Goal: Task Accomplishment & Management: Manage account settings

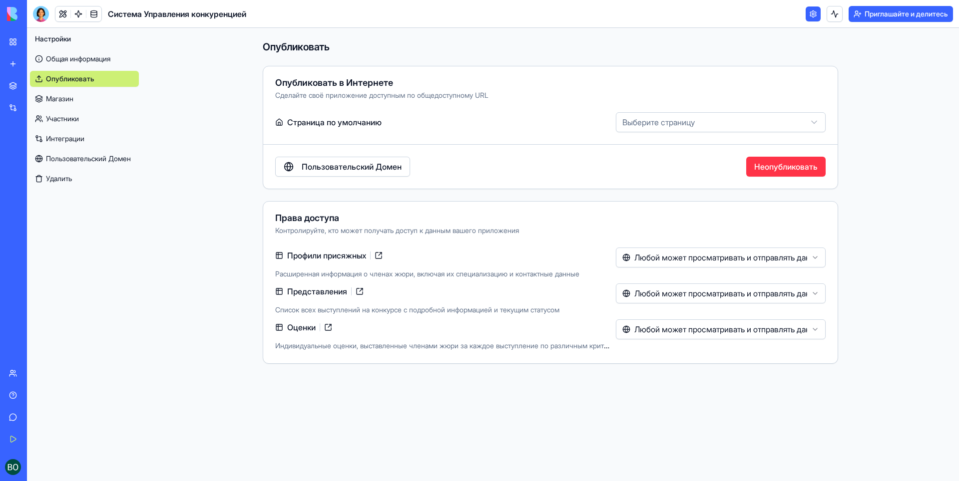
click at [771, 168] on ya-tr-span "Неопубликовать" at bounding box center [785, 167] width 63 height 12
click at [10, 12] on img at bounding box center [38, 14] width 62 height 14
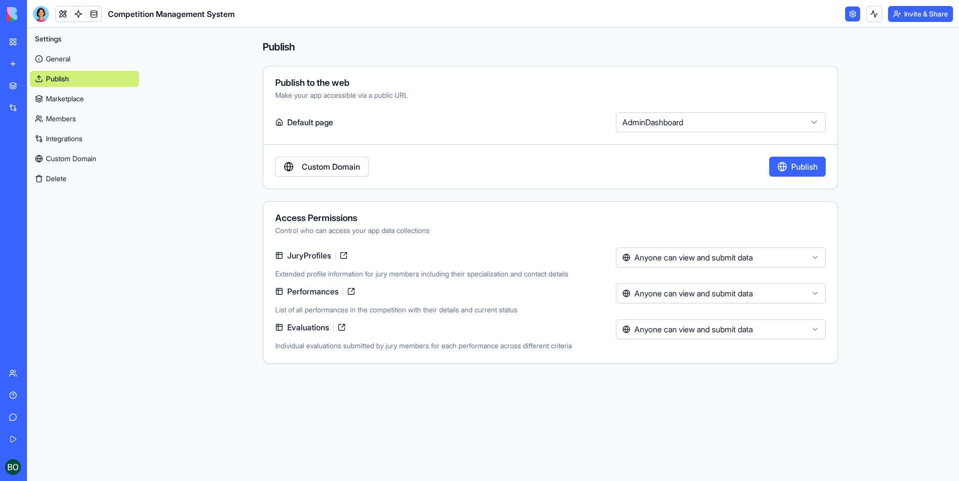
click at [9, 8] on img at bounding box center [38, 14] width 62 height 14
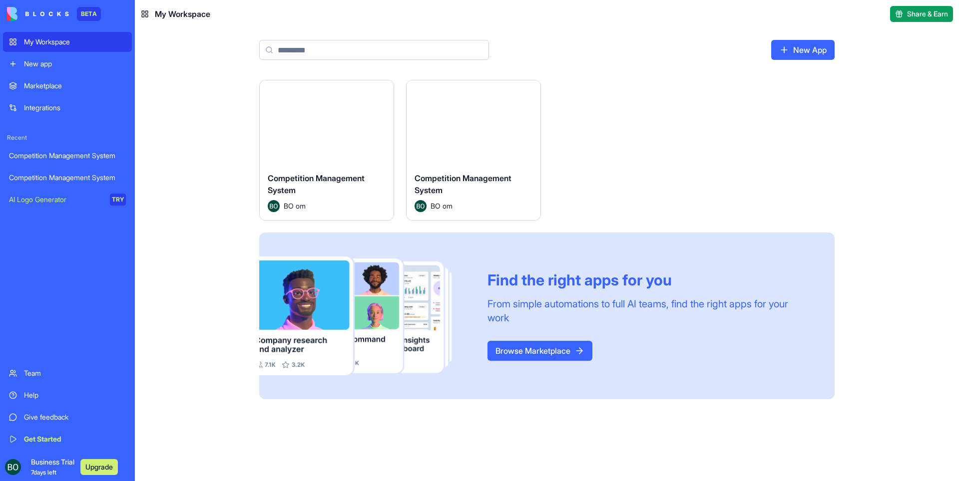
click at [92, 12] on div "BETA" at bounding box center [89, 14] width 24 height 14
click at [517, 348] on link "Browse Marketplace" at bounding box center [539, 351] width 105 height 20
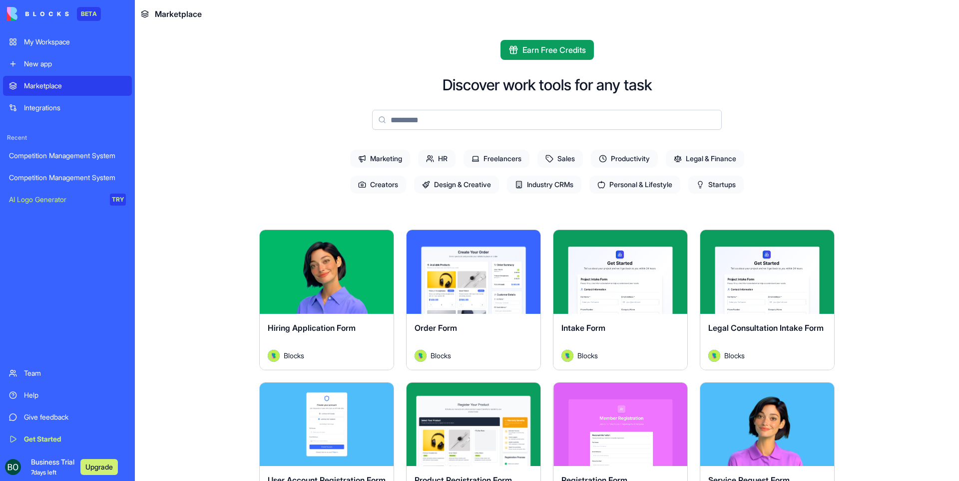
click at [469, 271] on button "Explore" at bounding box center [473, 272] width 75 height 20
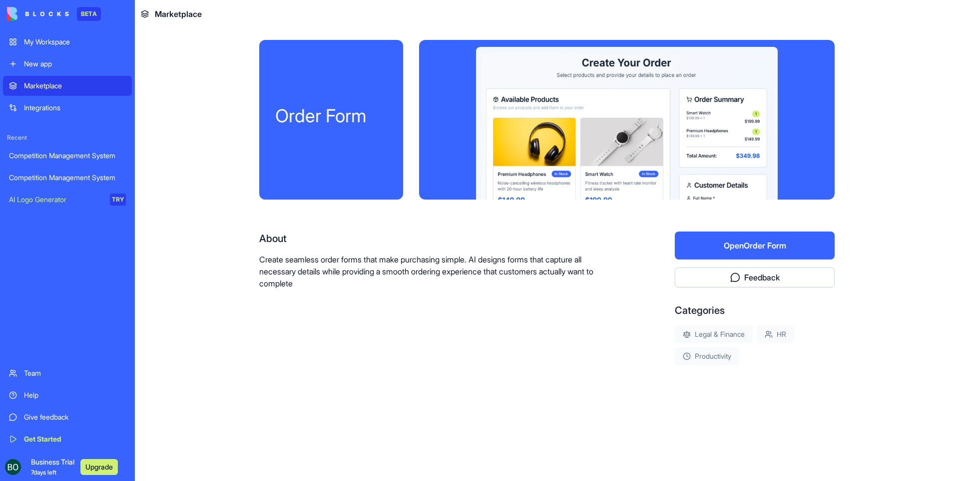
click at [735, 246] on button "Open Order Form" at bounding box center [755, 246] width 160 height 28
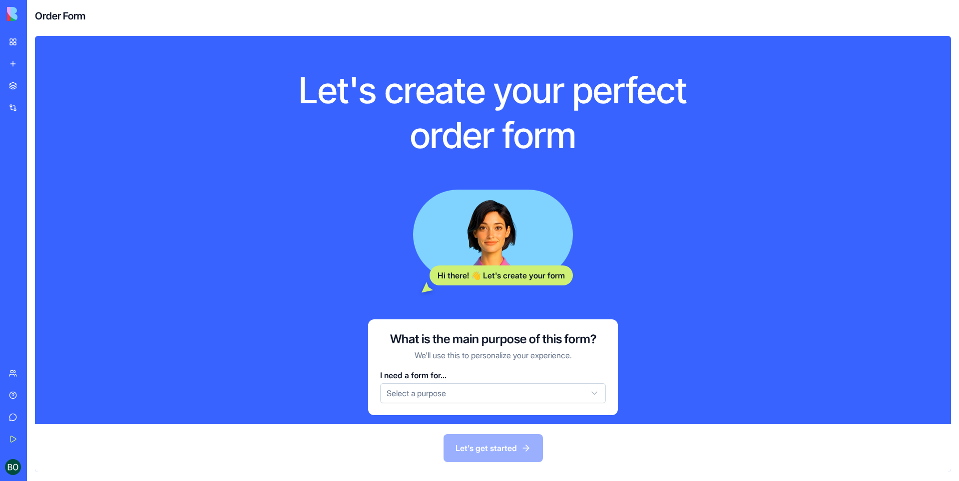
click at [50, 19] on h4 "Order Form" at bounding box center [60, 16] width 50 height 14
click at [12, 39] on link "My Workspace" at bounding box center [23, 42] width 40 height 20
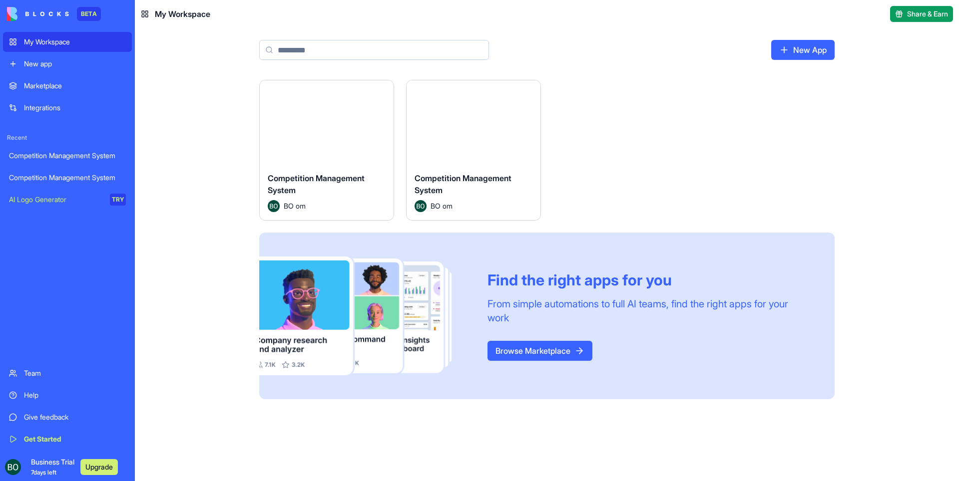
click at [379, 89] on html "BETA My Workspace New app Marketplace Integrations Recent Competition Managemen…" at bounding box center [479, 240] width 959 height 481
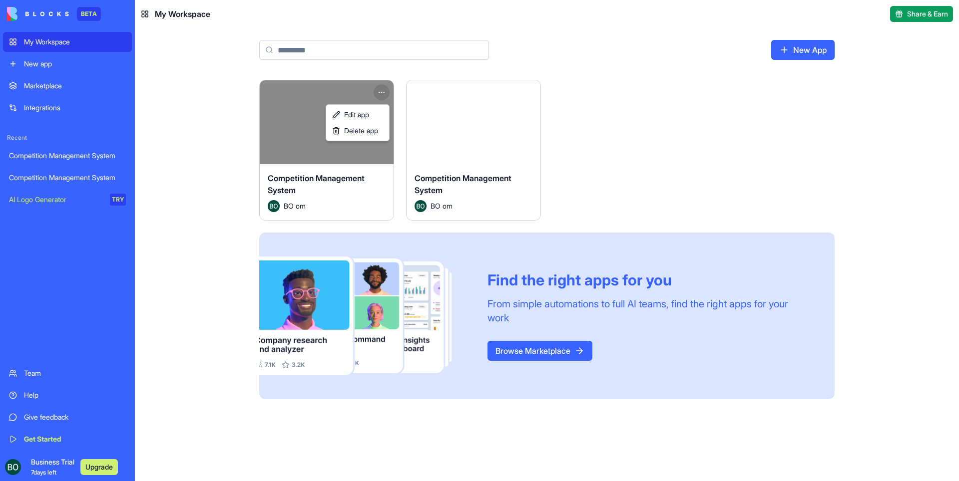
click at [489, 136] on html "BETA My Workspace New app Marketplace Integrations Recent Competition Managemen…" at bounding box center [479, 240] width 959 height 481
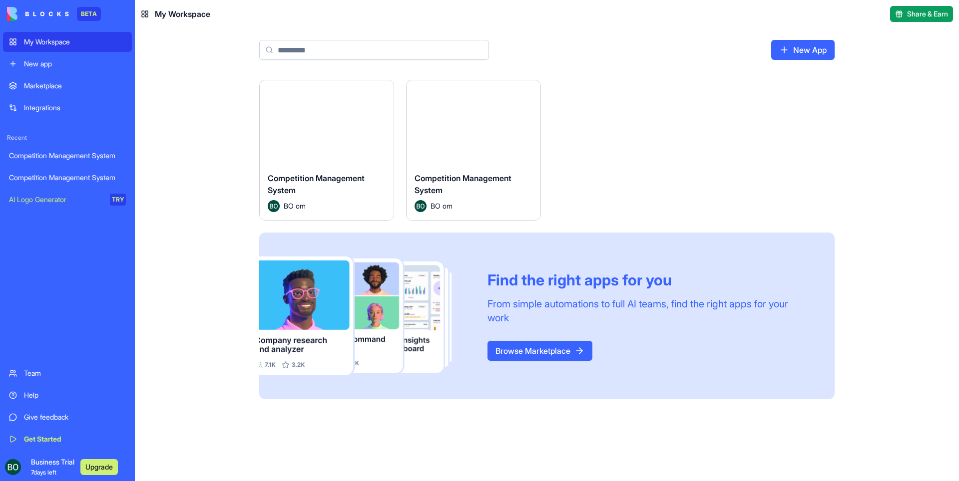
click at [485, 121] on button "Launch" at bounding box center [473, 122] width 75 height 20
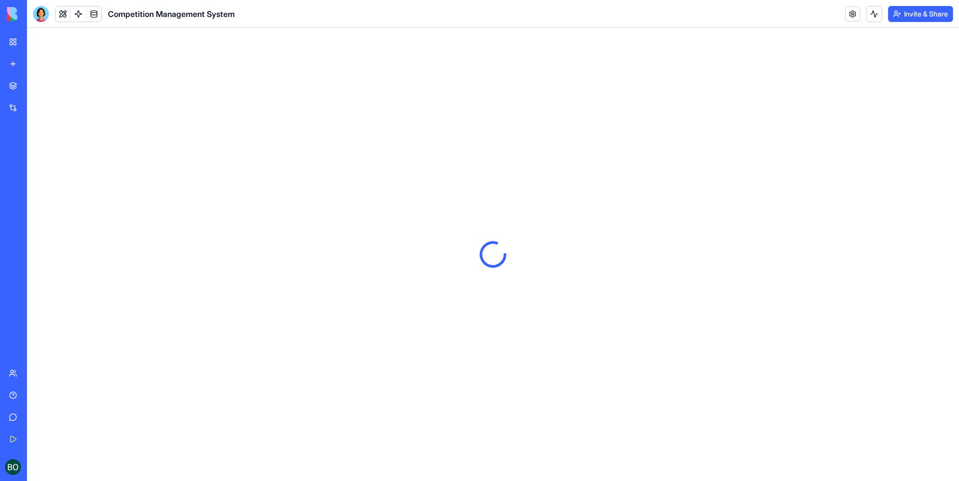
click at [13, 42] on link "My Workspace" at bounding box center [23, 42] width 40 height 20
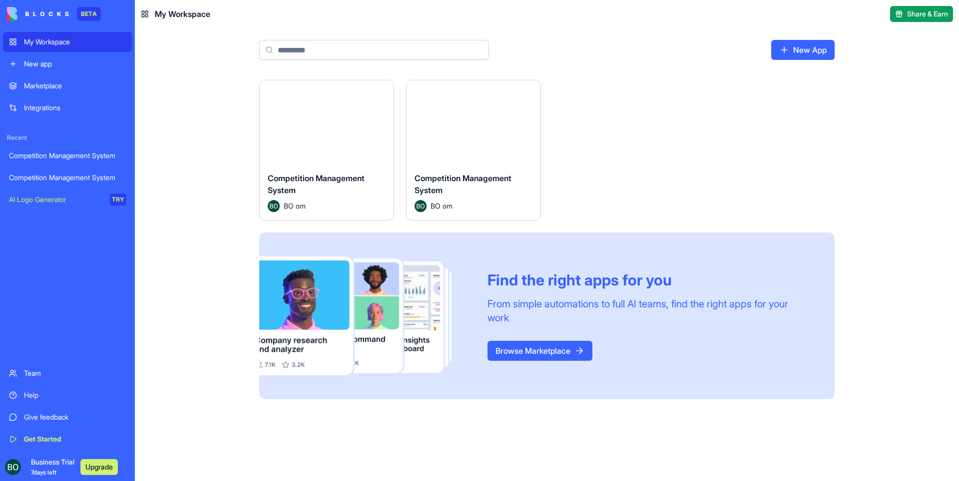
click at [14, 10] on img at bounding box center [38, 14] width 62 height 14
click at [38, 370] on div "Team" at bounding box center [75, 374] width 102 height 10
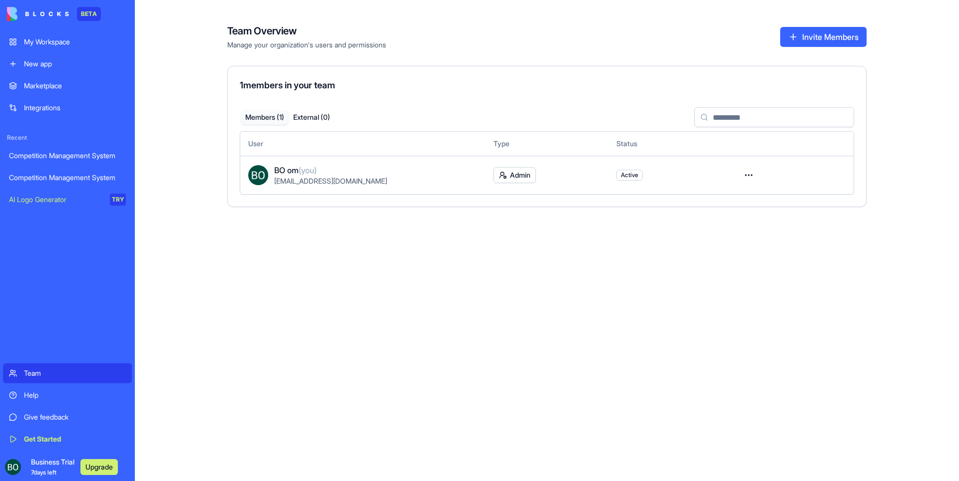
click at [32, 396] on div "Help" at bounding box center [75, 396] width 102 height 10
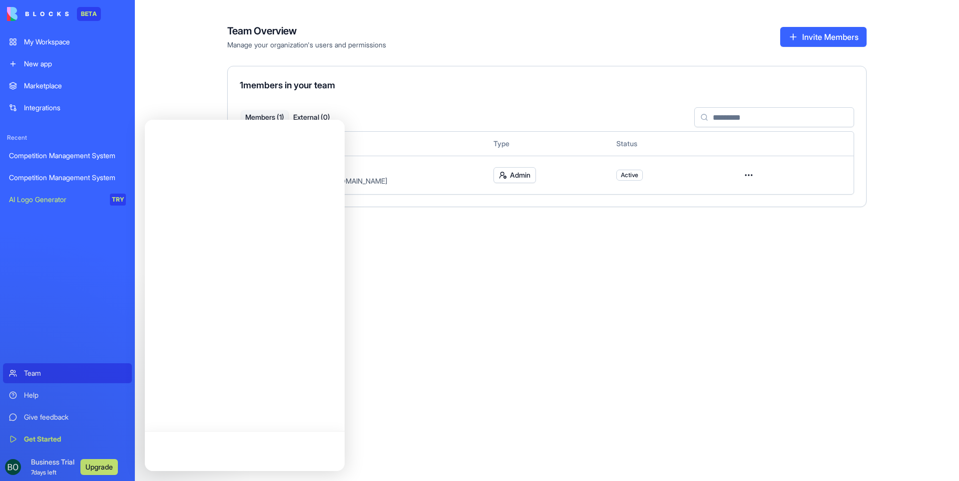
click at [36, 413] on div "Give feedback" at bounding box center [75, 418] width 102 height 10
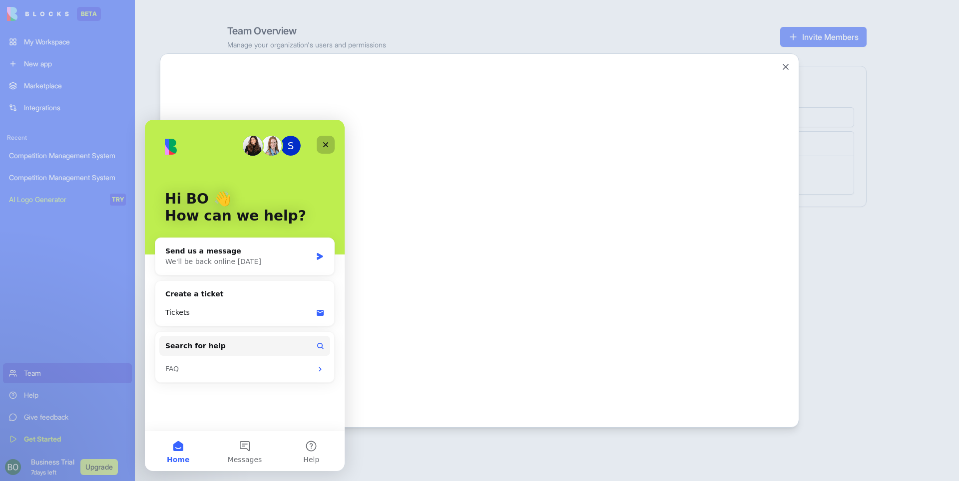
click at [326, 141] on icon "Close" at bounding box center [326, 145] width 8 height 8
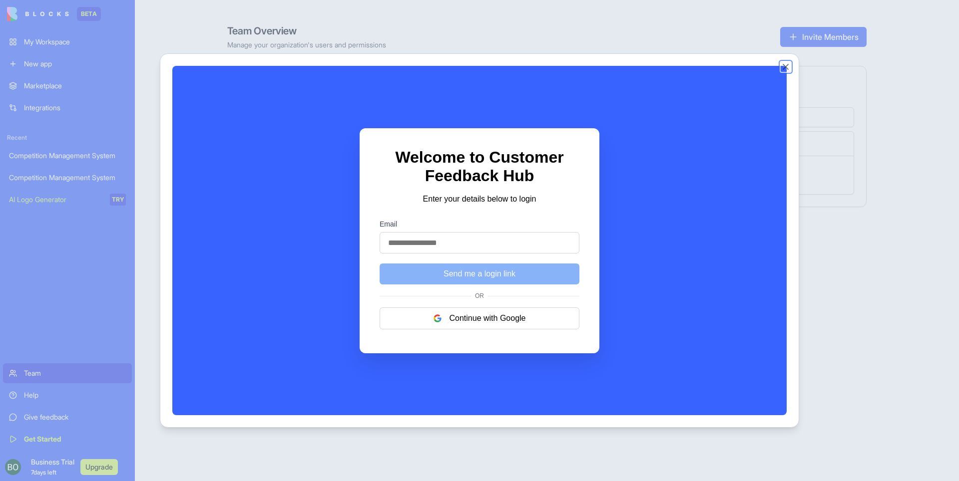
click at [783, 68] on button "Close" at bounding box center [786, 67] width 10 height 10
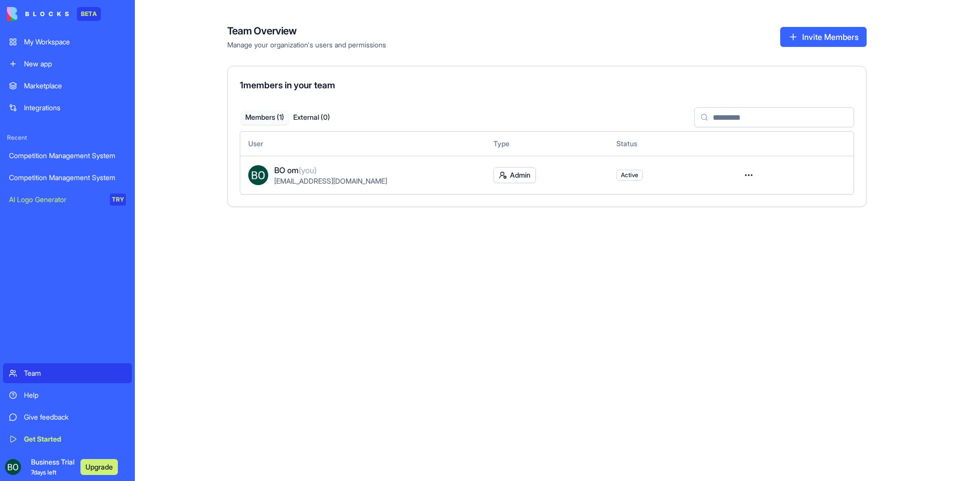
click at [67, 439] on div "Get Started" at bounding box center [75, 440] width 102 height 10
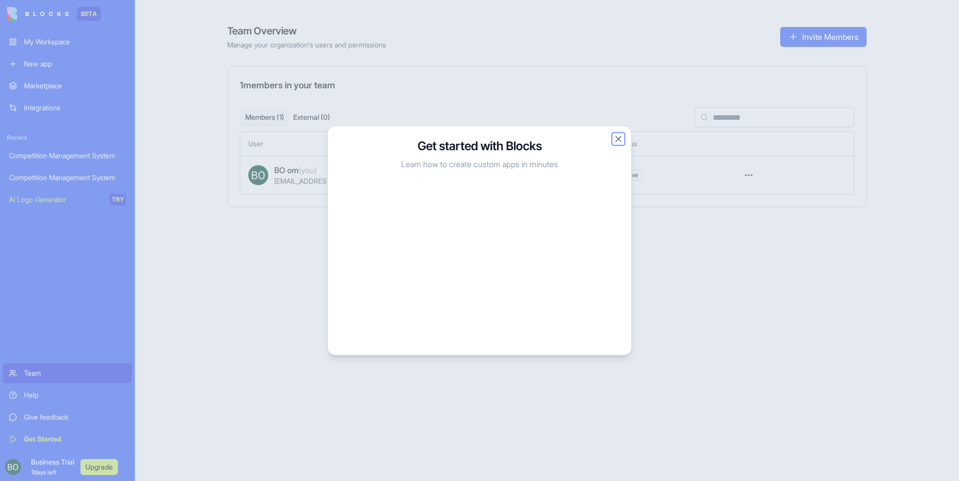
click at [618, 138] on button "Close" at bounding box center [618, 139] width 10 height 10
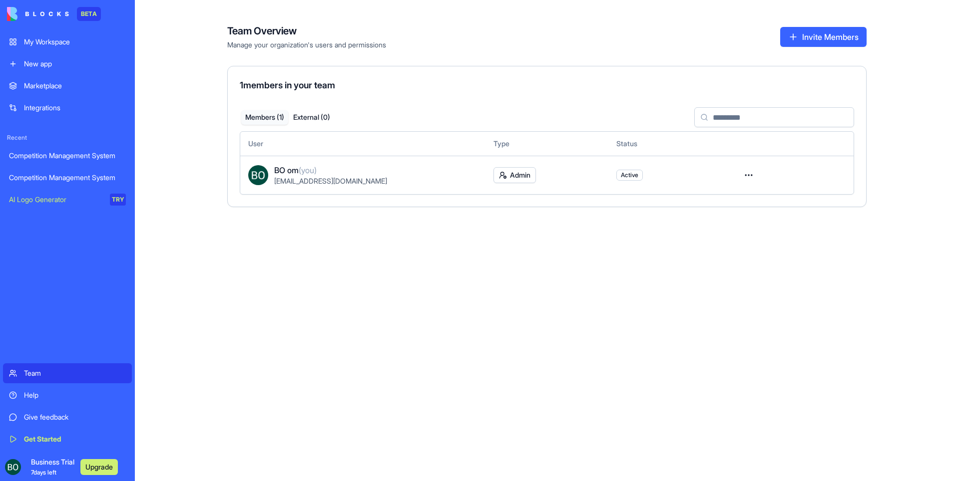
click at [57, 49] on link "My Workspace" at bounding box center [67, 42] width 129 height 20
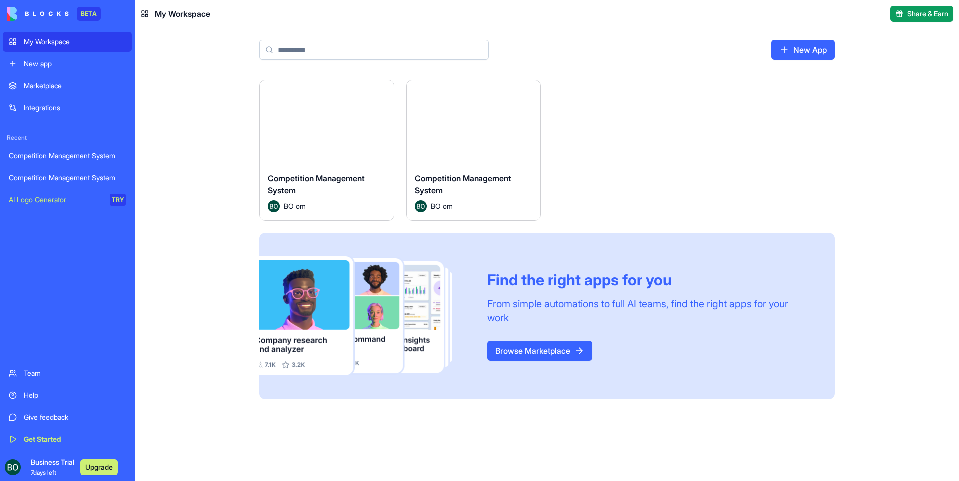
click at [466, 137] on div "Launch" at bounding box center [474, 122] width 134 height 84
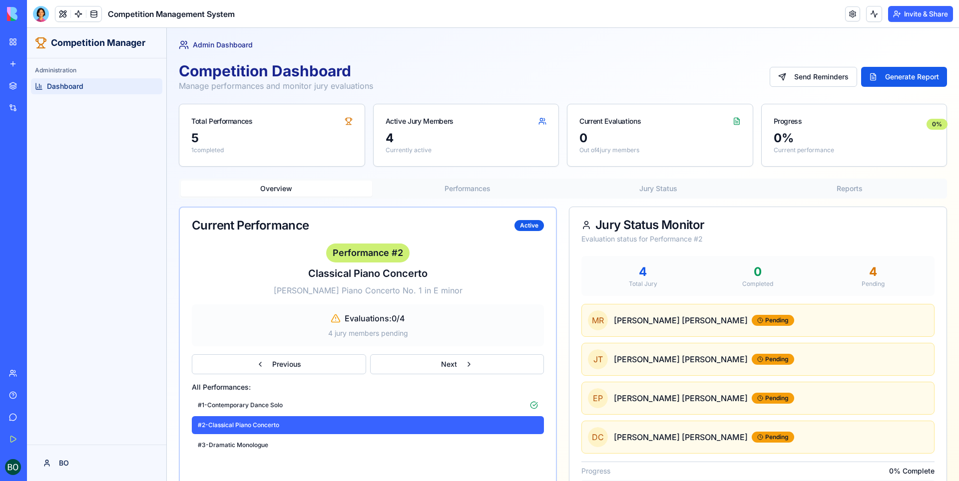
click at [468, 122] on div "Active Jury Members" at bounding box center [466, 117] width 185 height 26
drag, startPoint x: 441, startPoint y: 138, endPoint x: 416, endPoint y: 138, distance: 24.5
click at [416, 138] on div "4" at bounding box center [466, 138] width 161 height 16
click at [473, 154] on p "Currently active" at bounding box center [466, 150] width 161 height 8
click at [484, 180] on div "Overview Performances Jury Status Reports" at bounding box center [563, 189] width 768 height 20
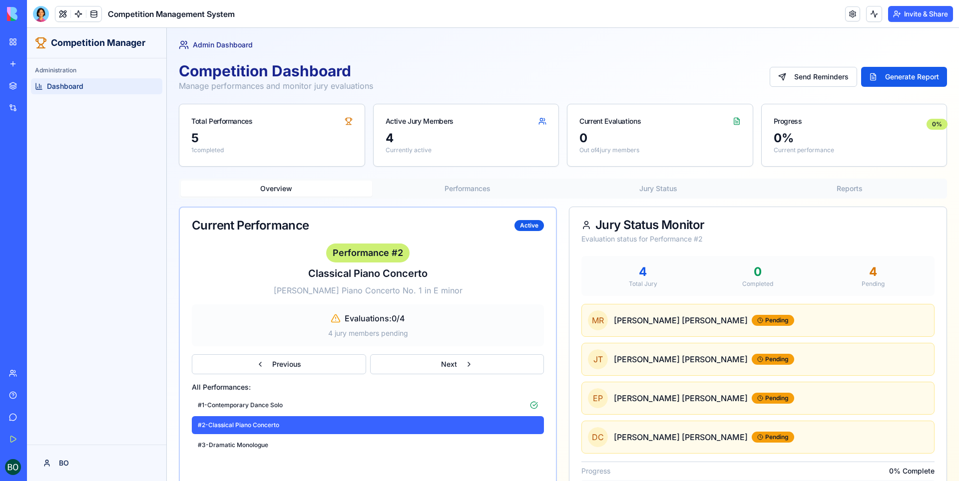
click at [481, 185] on button "Performances" at bounding box center [467, 189] width 191 height 16
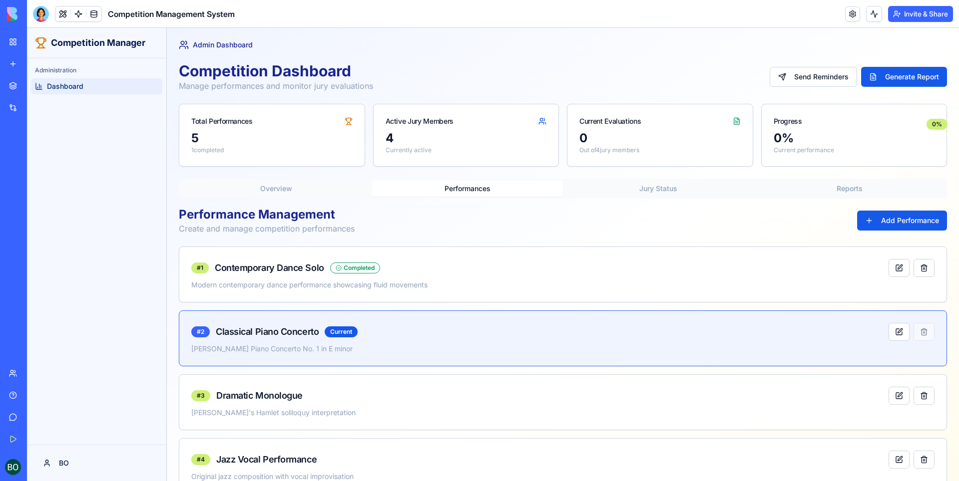
click at [661, 189] on button "Jury Status" at bounding box center [658, 189] width 191 height 16
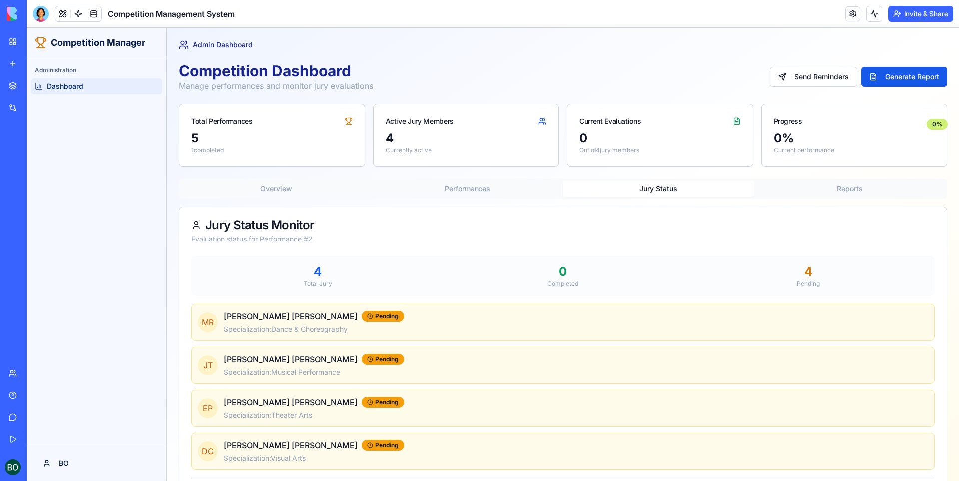
click at [847, 190] on button "Reports" at bounding box center [849, 189] width 191 height 16
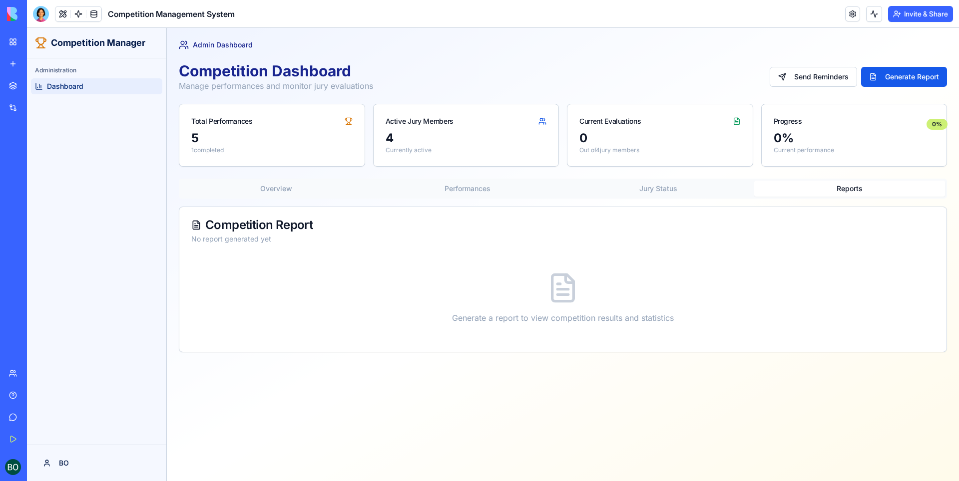
click at [700, 191] on button "Jury Status" at bounding box center [658, 189] width 191 height 16
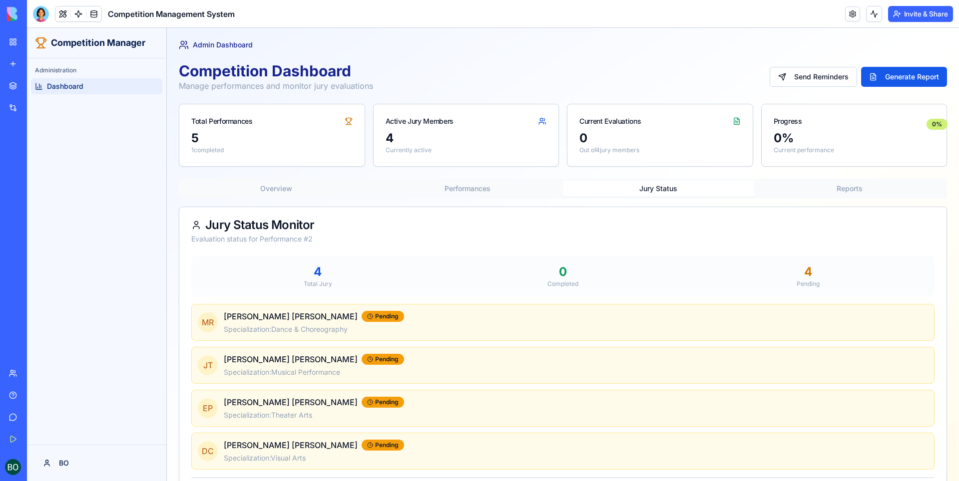
click at [42, 38] on icon at bounding box center [41, 41] width 6 height 6
click at [64, 15] on button at bounding box center [62, 13] width 15 height 15
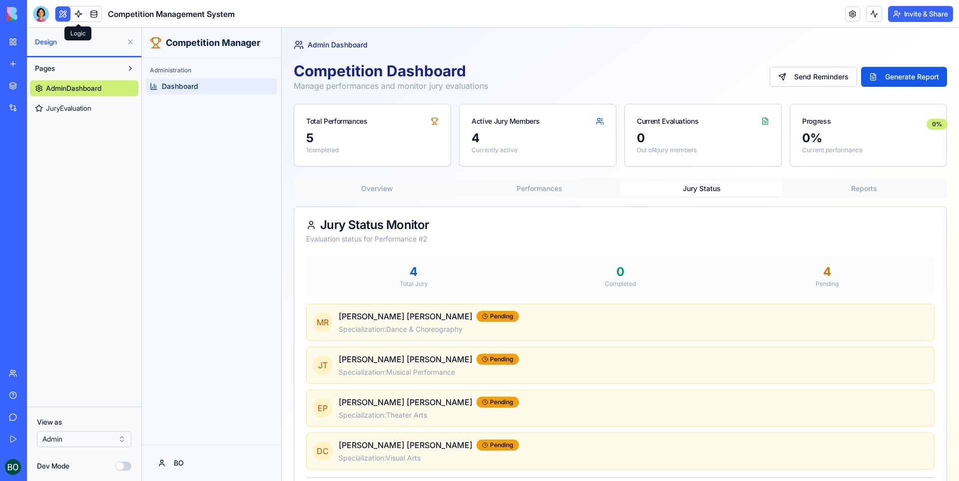
click at [83, 11] on link at bounding box center [78, 13] width 15 height 15
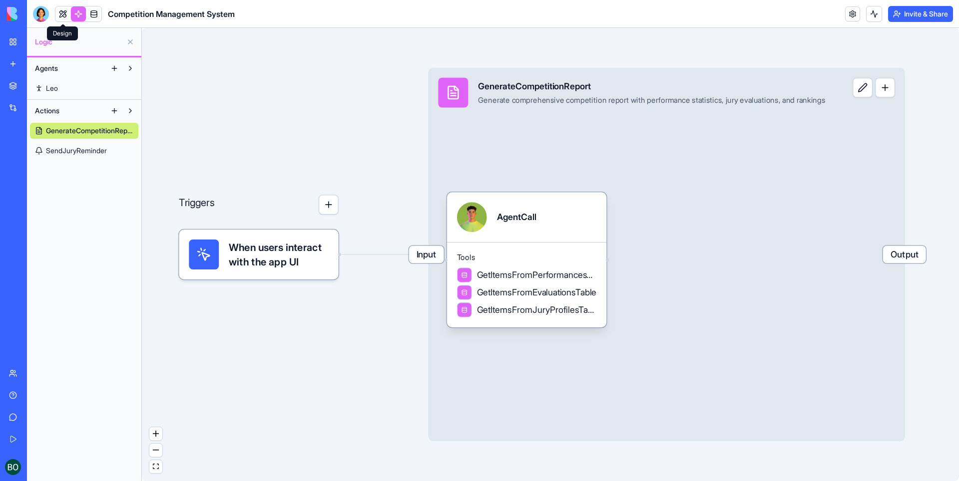
click at [63, 15] on link at bounding box center [62, 13] width 15 height 15
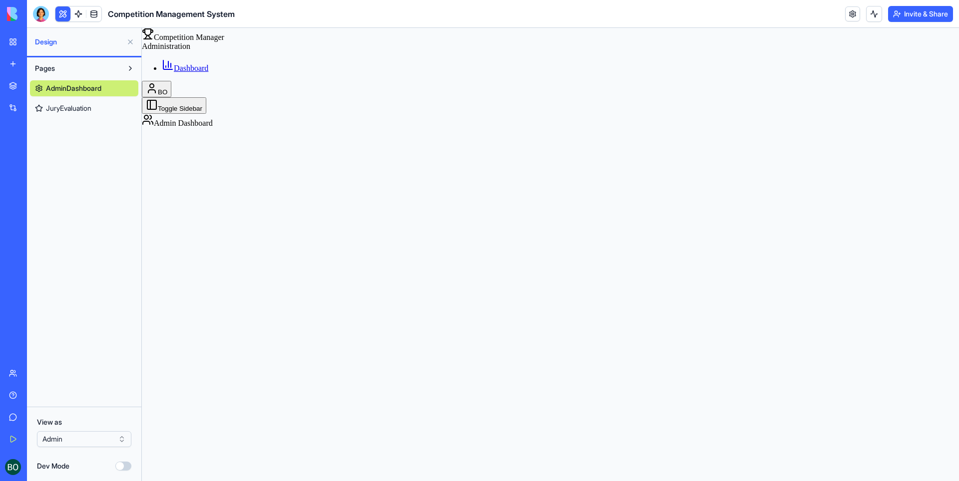
click at [123, 468] on button "Dev Mode" at bounding box center [123, 466] width 16 height 9
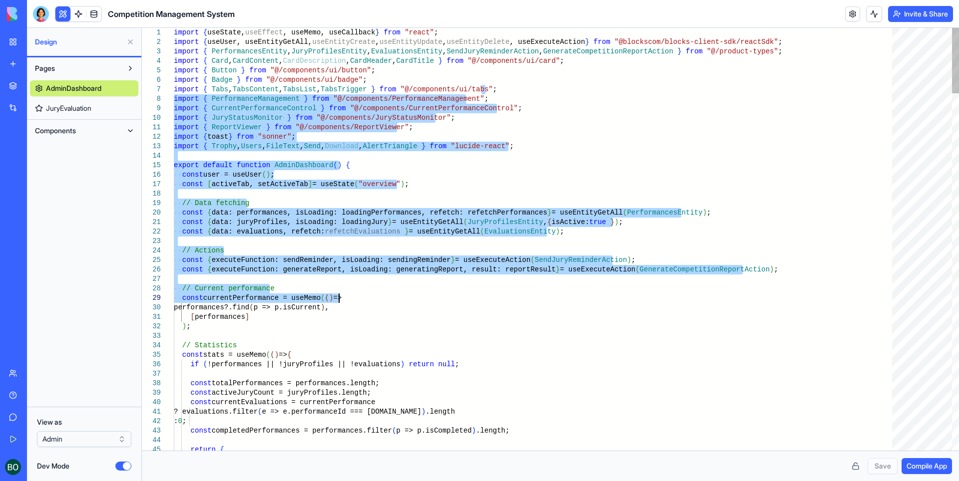
drag, startPoint x: 771, startPoint y: 182, endPoint x: 574, endPoint y: 197, distance: 196.9
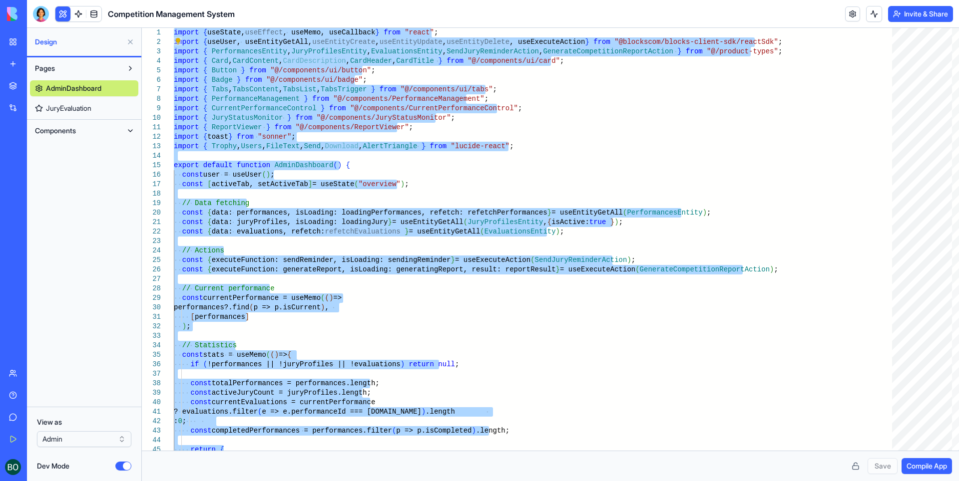
click at [83, 105] on span "JuryEvaluation" at bounding box center [68, 108] width 45 height 10
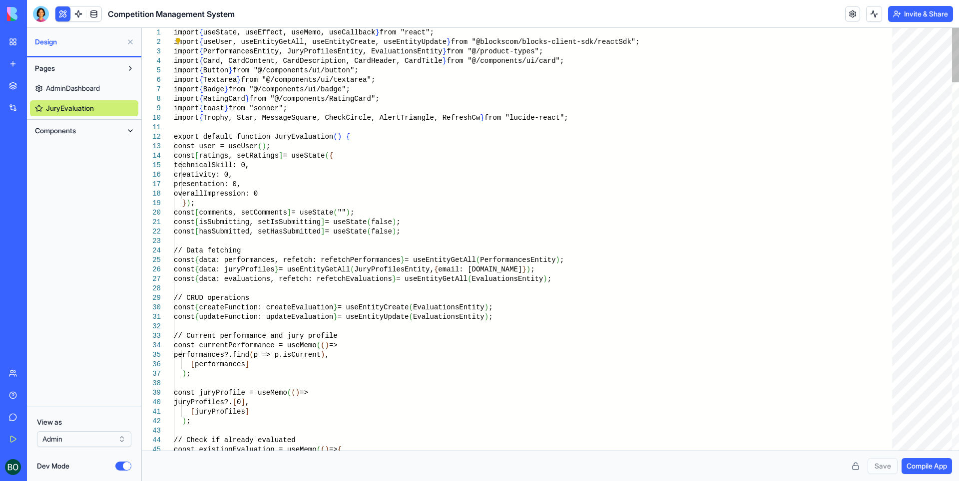
scroll to position [0, 15]
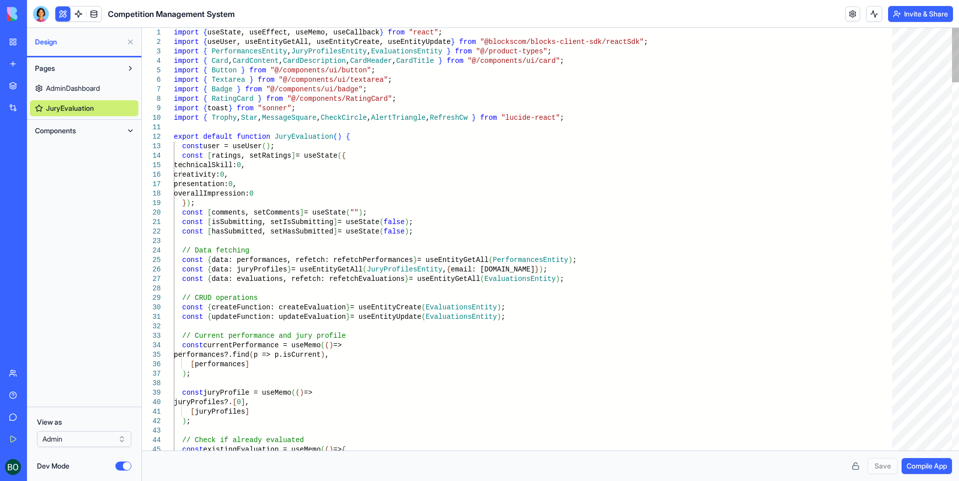
drag, startPoint x: 491, startPoint y: 208, endPoint x: 471, endPoint y: 206, distance: 20.6
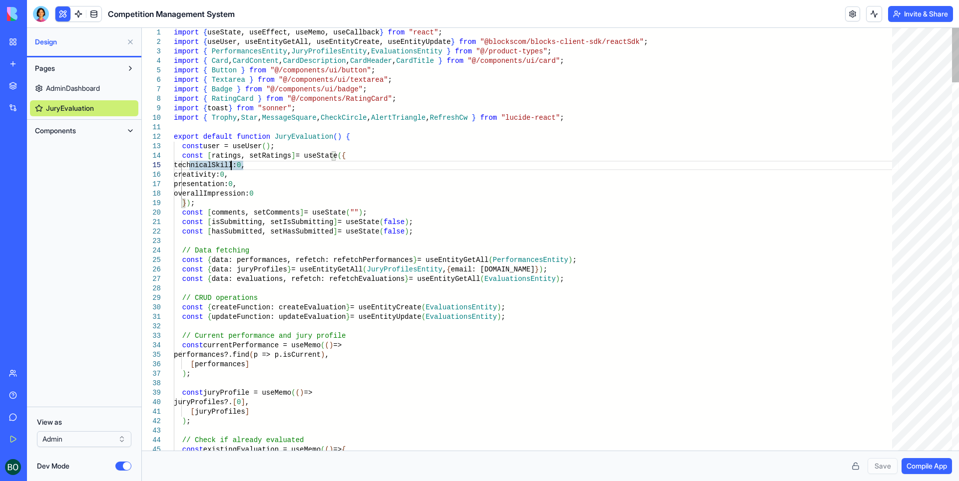
click at [87, 130] on button "Components" at bounding box center [76, 131] width 92 height 16
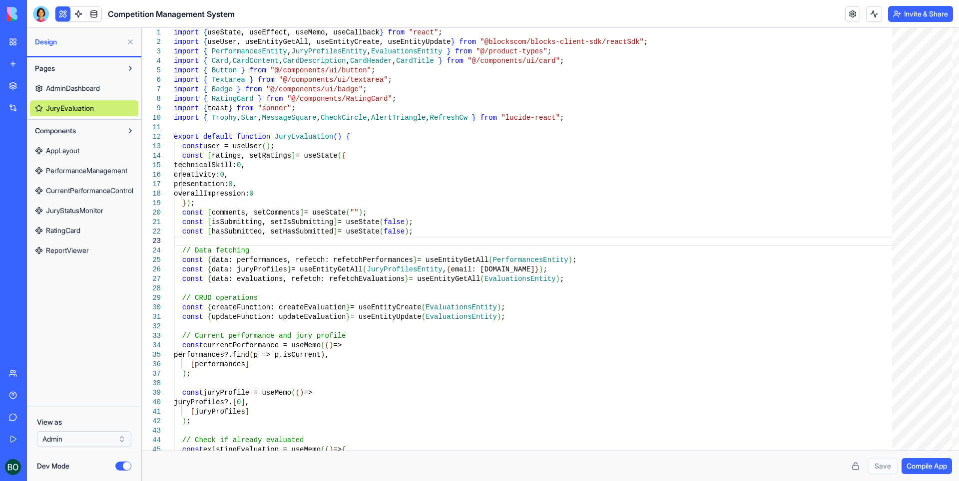
click at [89, 147] on link "AppLayout" at bounding box center [84, 151] width 108 height 16
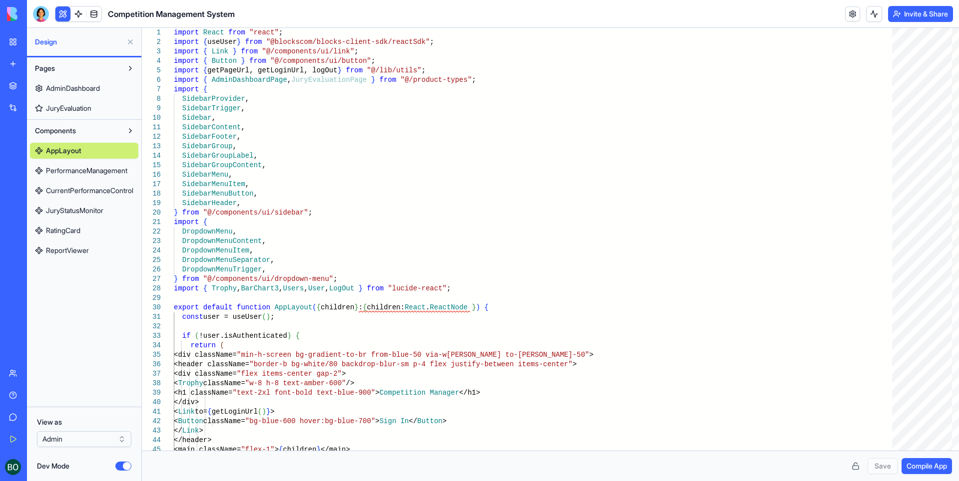
click at [84, 171] on span "PerformanceManagement" at bounding box center [86, 171] width 81 height 10
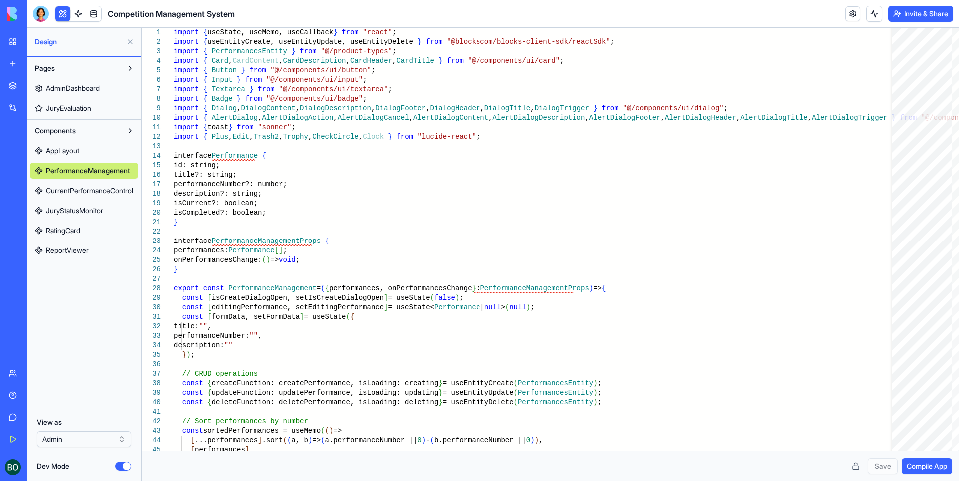
click at [91, 193] on span "CurrentPerformanceControl" at bounding box center [89, 191] width 87 height 10
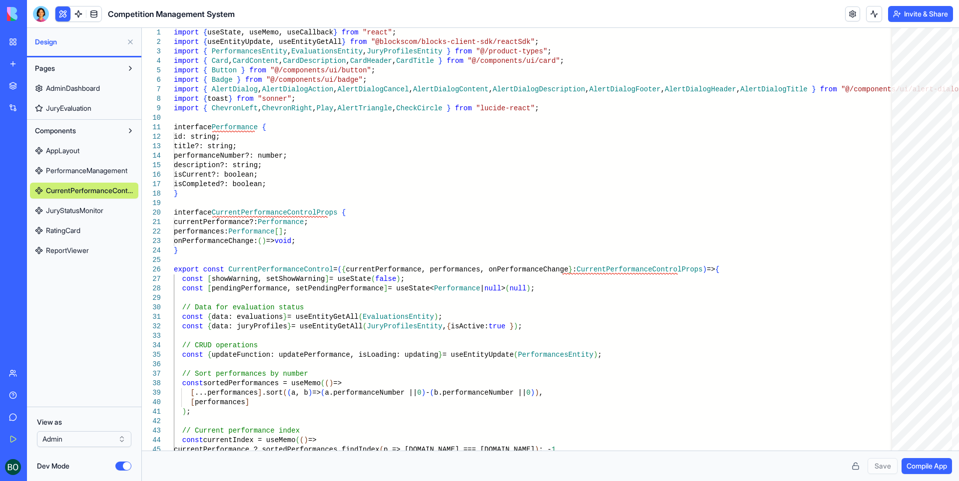
click at [86, 215] on span "JuryStatusMonitor" at bounding box center [74, 211] width 57 height 10
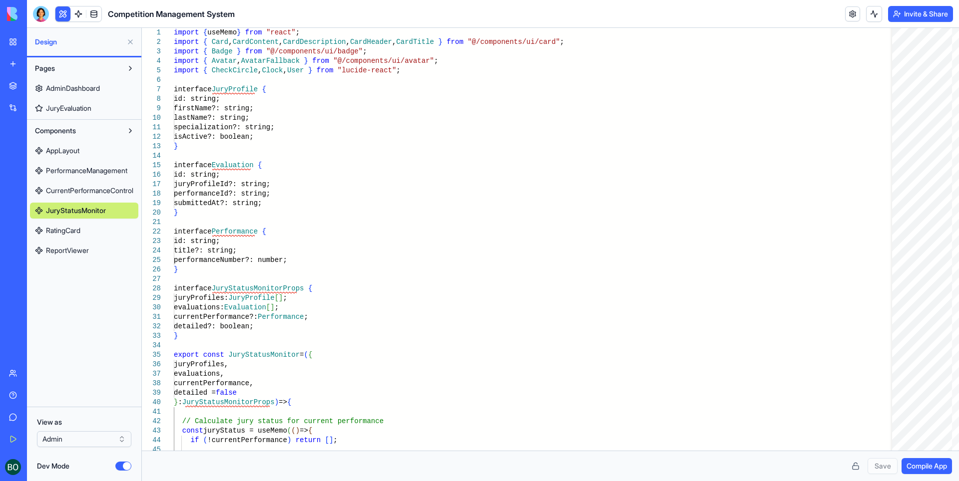
click at [85, 233] on link "RatingCard" at bounding box center [84, 231] width 108 height 16
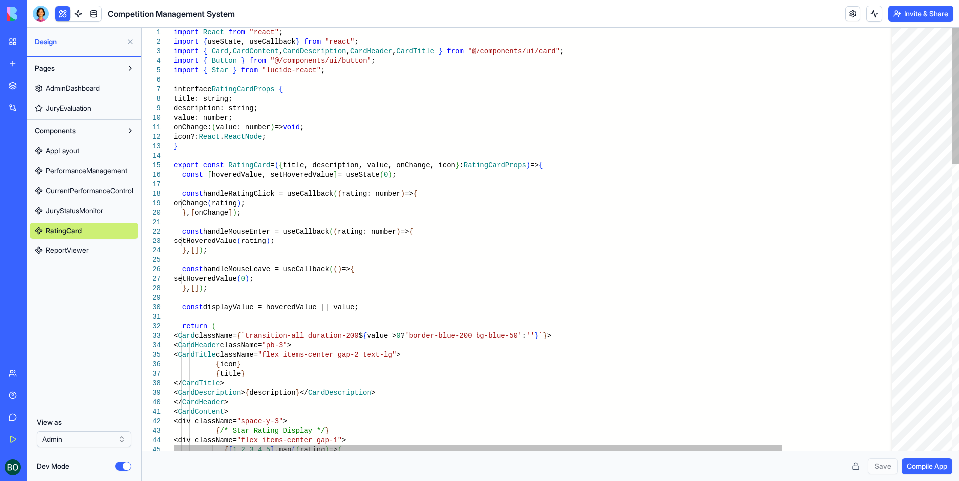
click at [84, 249] on span "ReportViewer" at bounding box center [67, 251] width 43 height 10
type textarea "** **"
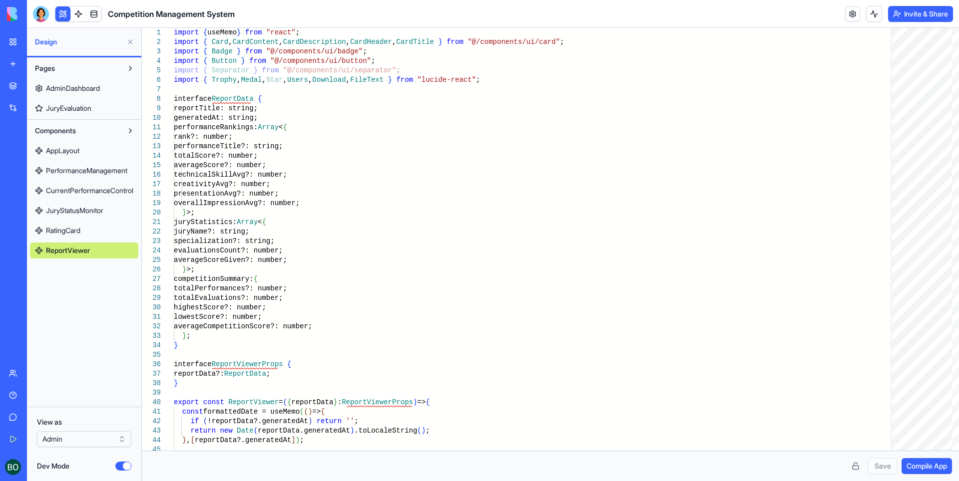
click at [70, 68] on button "Pages" at bounding box center [76, 68] width 92 height 16
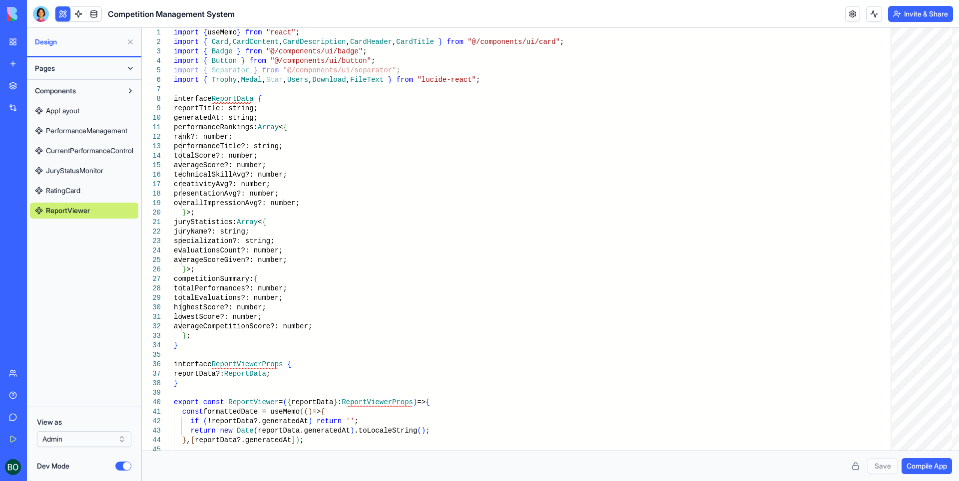
click at [100, 65] on button "Pages" at bounding box center [76, 68] width 92 height 16
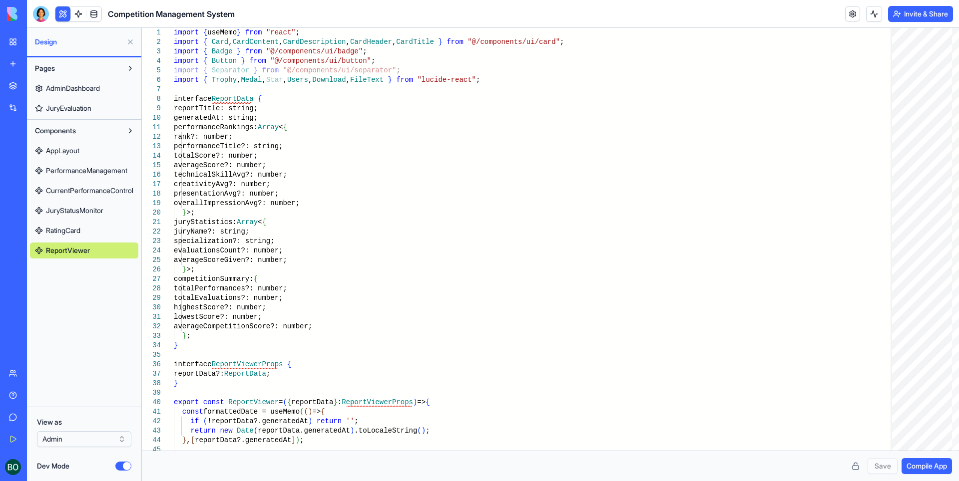
click at [127, 40] on button at bounding box center [130, 42] width 16 height 16
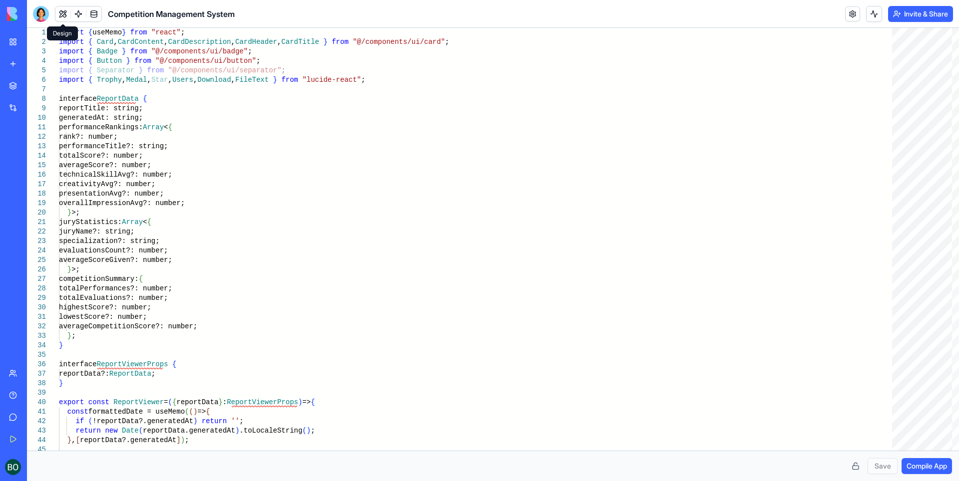
click at [57, 10] on button at bounding box center [62, 13] width 15 height 15
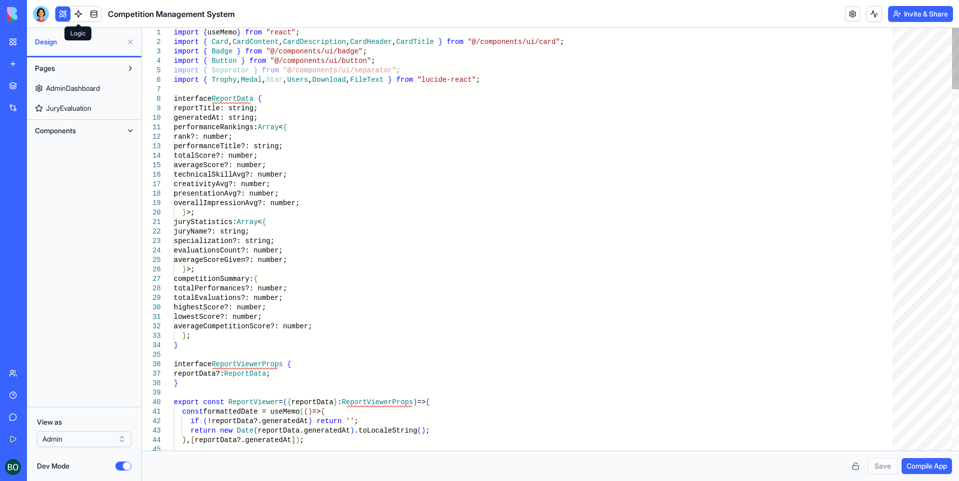
click at [76, 13] on link at bounding box center [78, 13] width 15 height 15
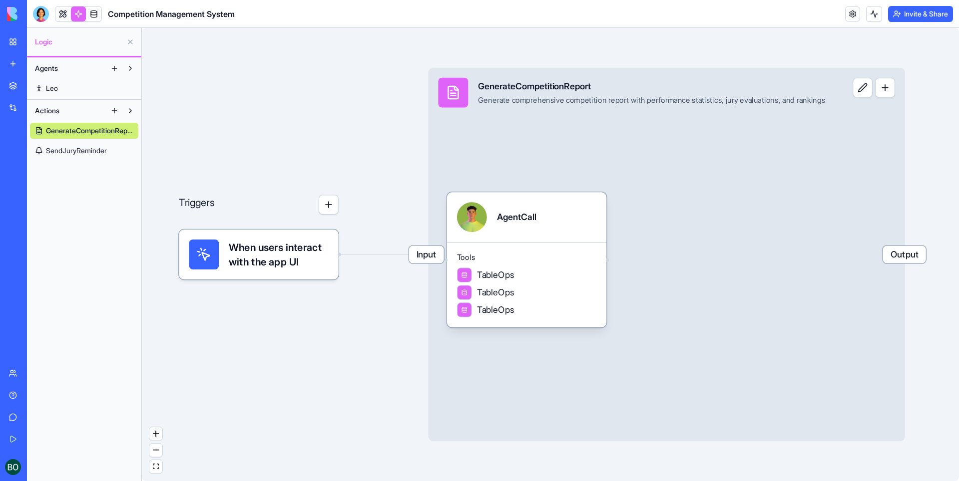
click at [95, 86] on link "Leo" at bounding box center [84, 88] width 108 height 16
click at [112, 68] on button at bounding box center [114, 68] width 16 height 16
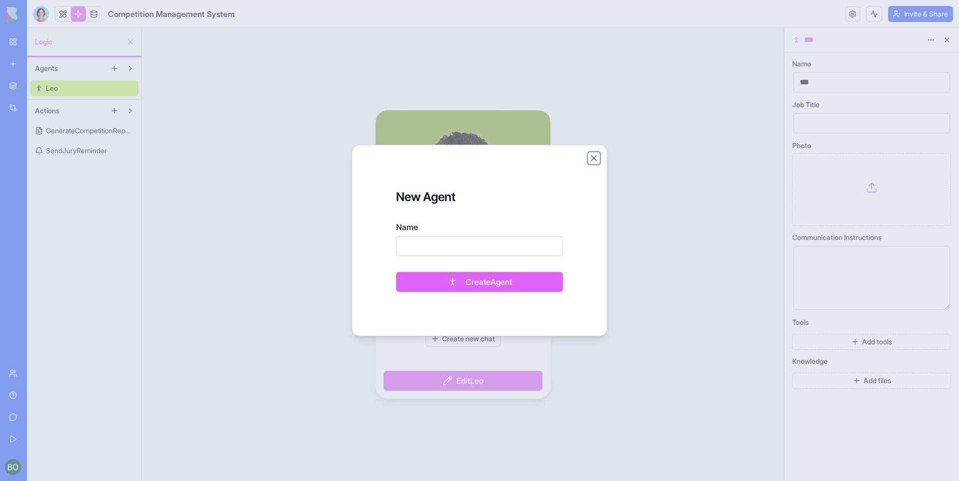
click at [594, 163] on button "Close" at bounding box center [594, 158] width 10 height 10
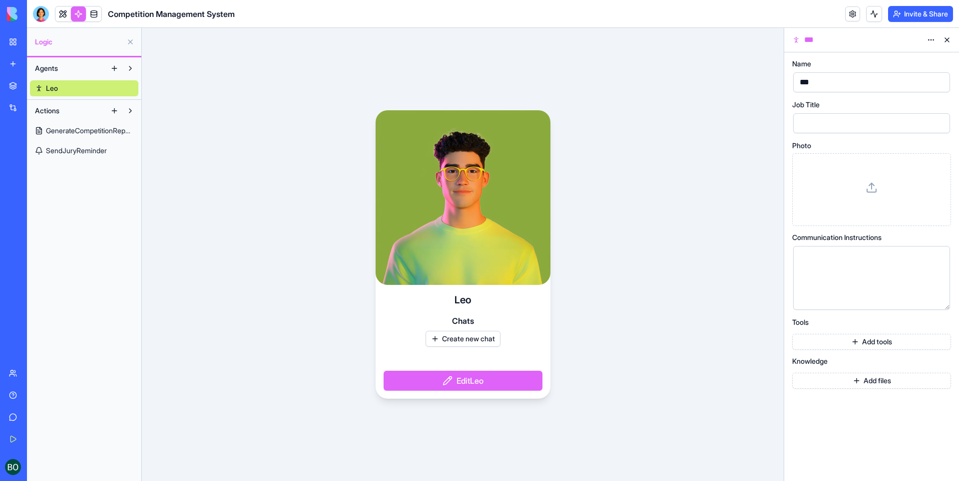
click at [68, 64] on button "Agents" at bounding box center [68, 68] width 76 height 16
click at [80, 44] on span "Logic" at bounding box center [78, 42] width 87 height 10
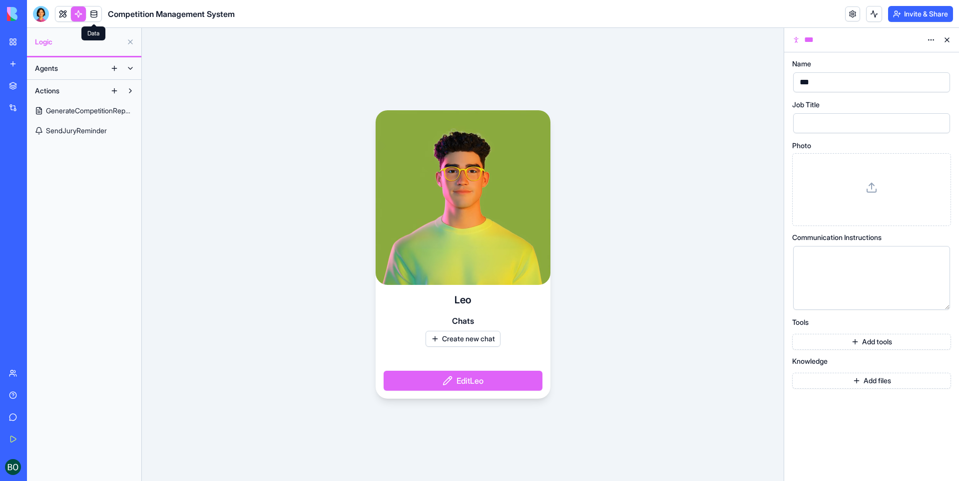
click at [91, 12] on link at bounding box center [93, 13] width 15 height 15
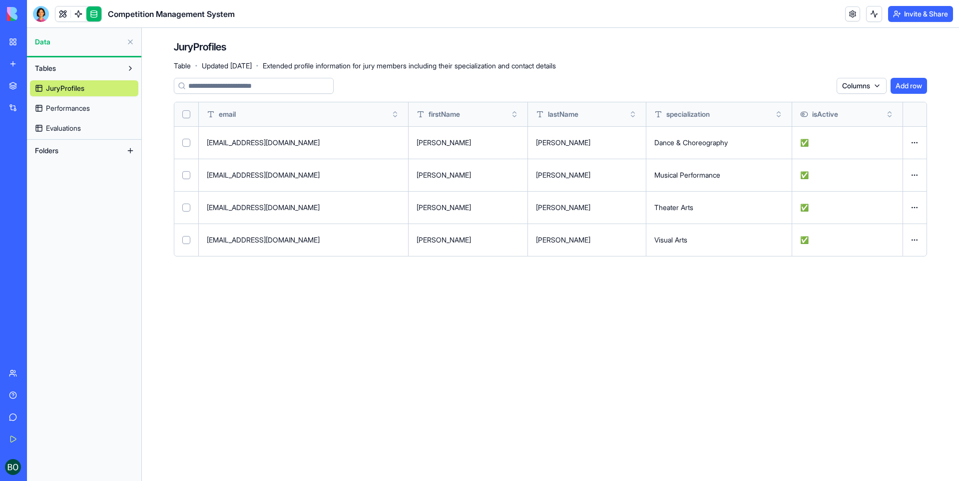
click at [86, 111] on span "Performances" at bounding box center [68, 108] width 44 height 10
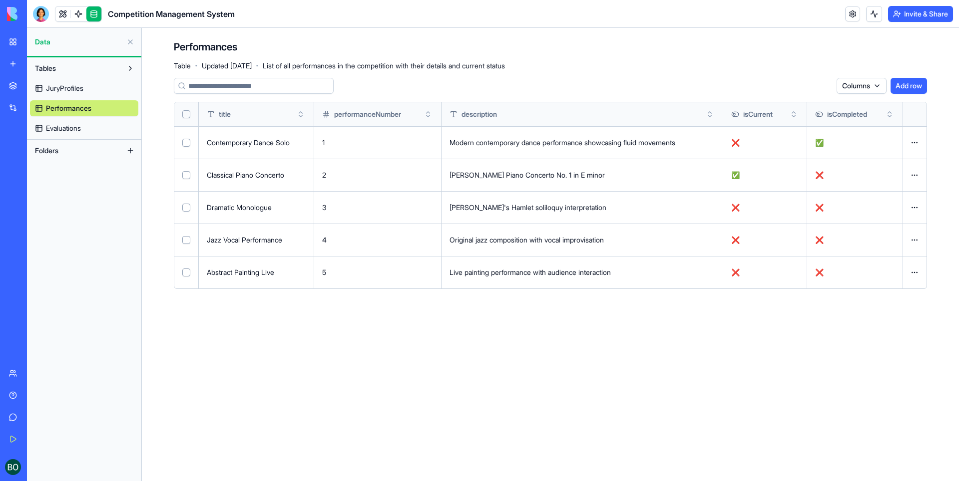
click at [83, 119] on div "JuryProfiles Performances Evaluations" at bounding box center [84, 106] width 108 height 60
click at [859, 87] on html "BETA My Workspace New app Marketplace Integrations Recent Competition Managemen…" at bounding box center [479, 240] width 959 height 481
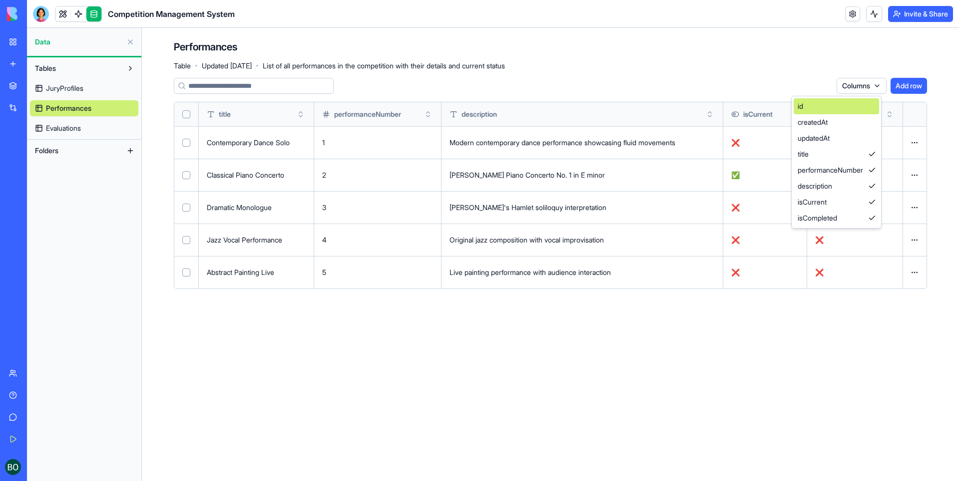
click at [827, 112] on div "id" at bounding box center [836, 106] width 85 height 16
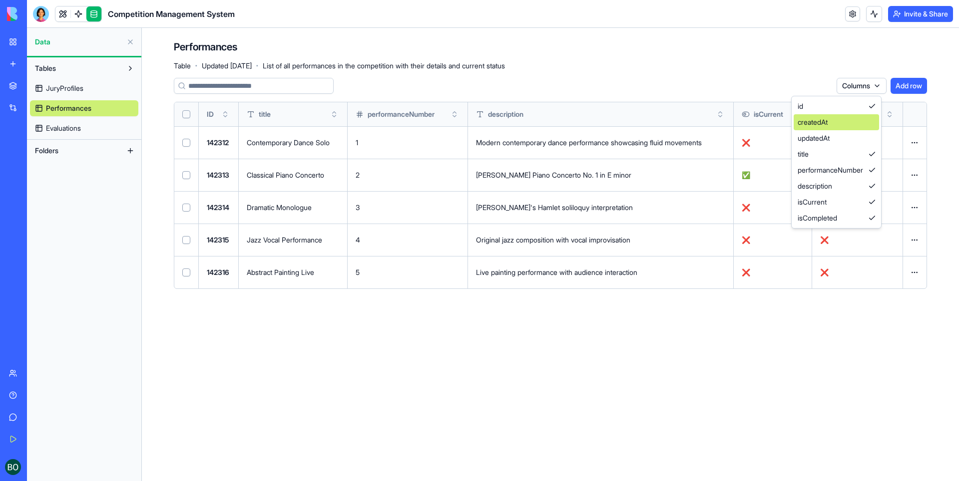
click at [826, 124] on div "createdAt" at bounding box center [836, 122] width 85 height 16
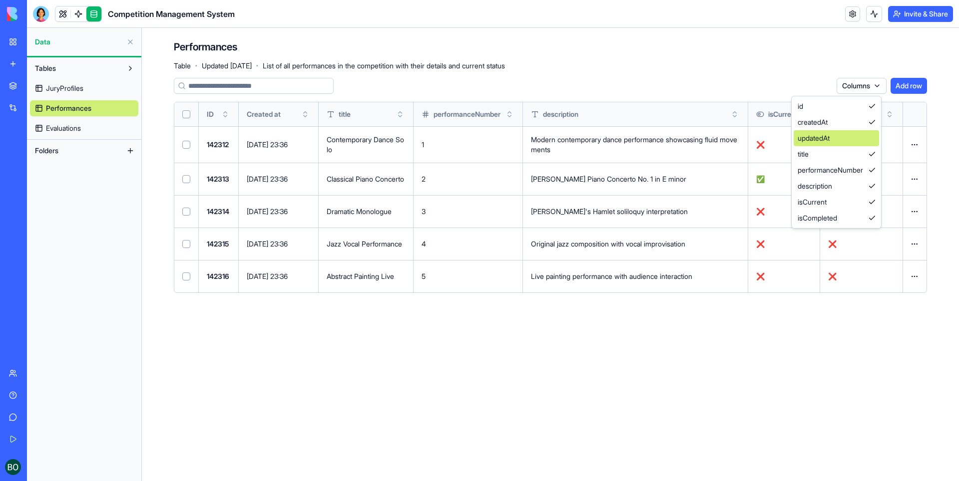
click at [826, 137] on div "updatedAt" at bounding box center [836, 138] width 85 height 16
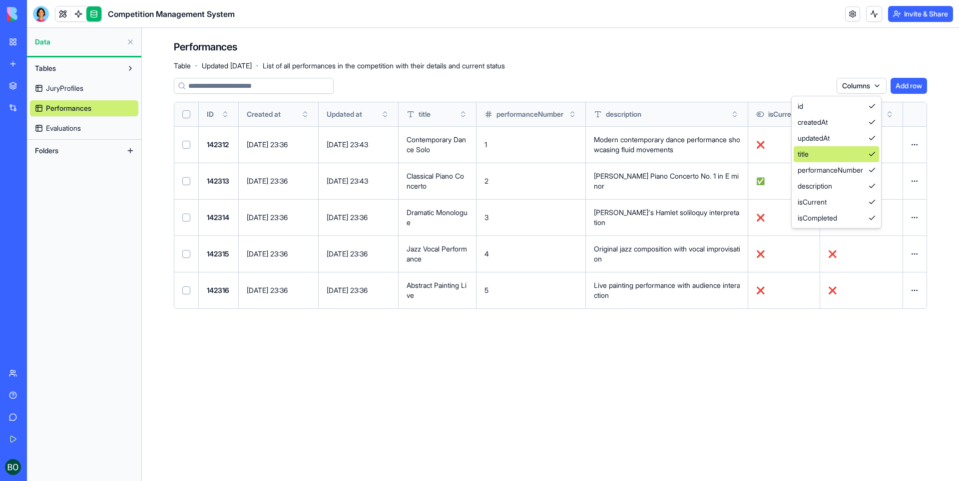
click at [824, 150] on div "title" at bounding box center [836, 154] width 85 height 16
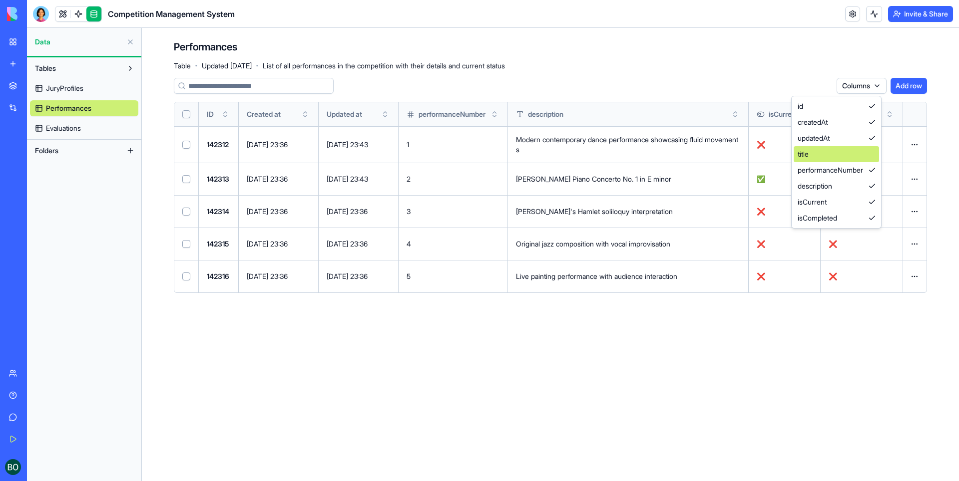
click at [824, 151] on div "title" at bounding box center [836, 154] width 85 height 16
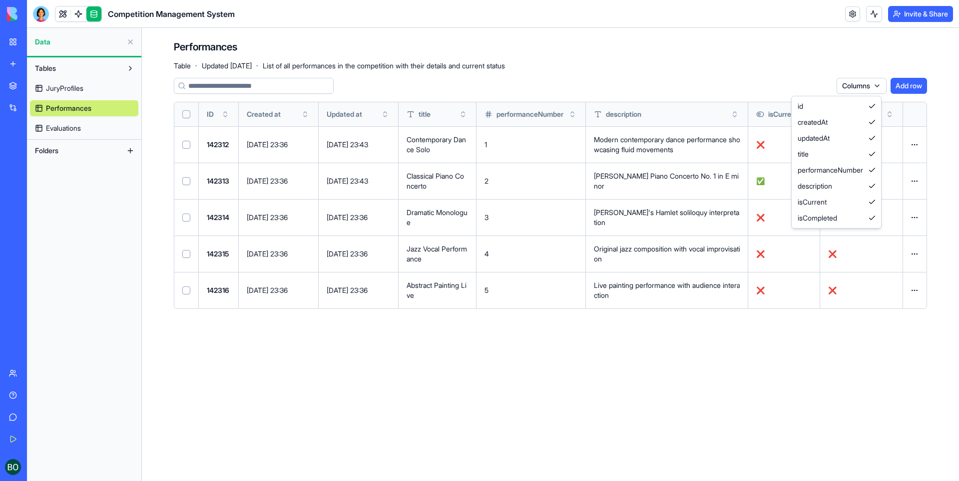
click at [462, 390] on html "BETA My Workspace New app Marketplace Integrations Recent Competition Managemen…" at bounding box center [479, 240] width 959 height 481
click at [92, 130] on link "Evaluations" at bounding box center [84, 128] width 108 height 16
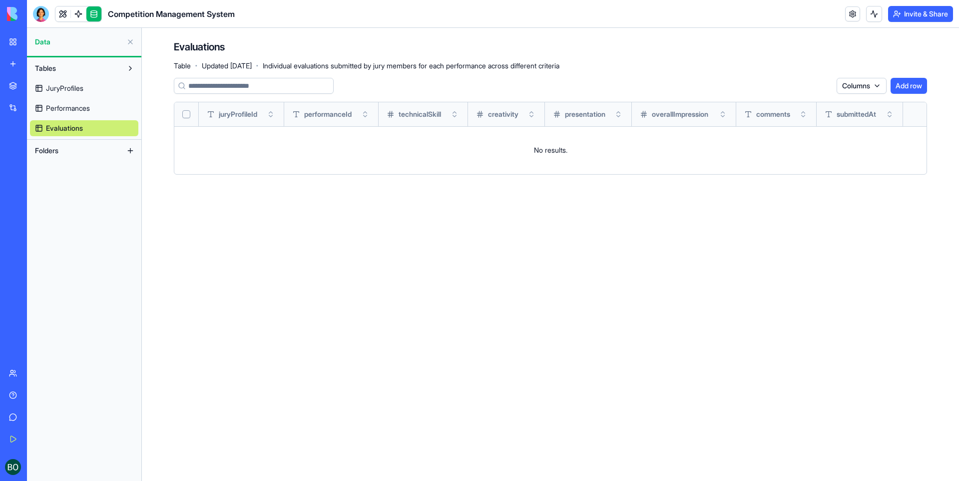
click at [54, 145] on button "Folders" at bounding box center [76, 151] width 92 height 16
click at [64, 10] on link at bounding box center [62, 13] width 15 height 15
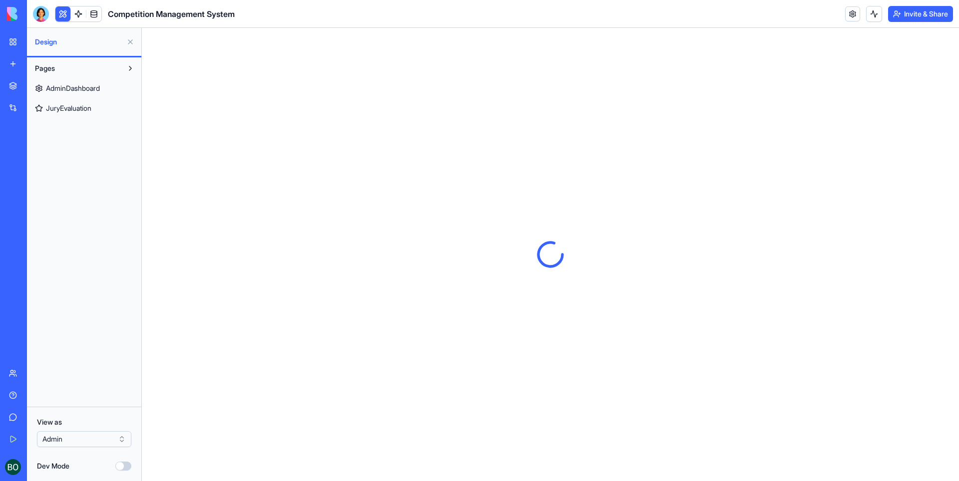
click at [63, 93] on link "AdminDashboard" at bounding box center [84, 88] width 108 height 16
click at [131, 69] on button at bounding box center [130, 68] width 16 height 16
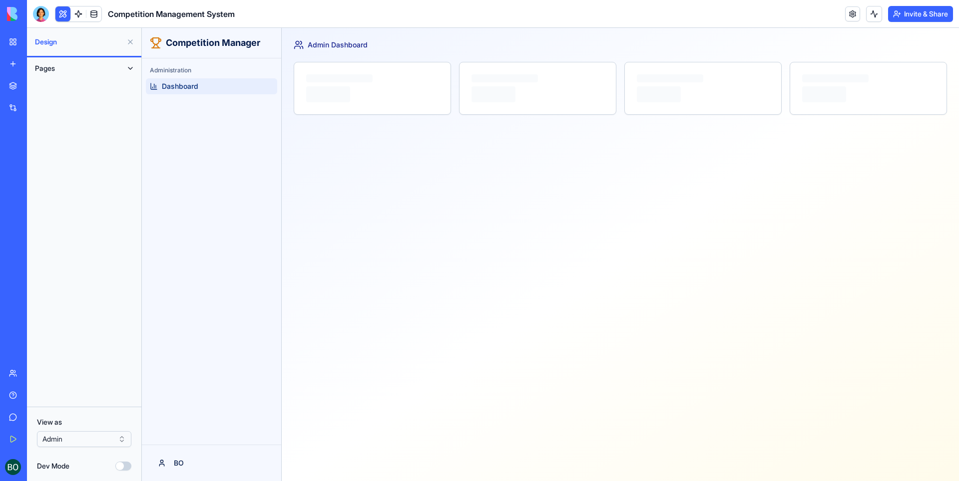
click at [131, 69] on button at bounding box center [130, 68] width 16 height 16
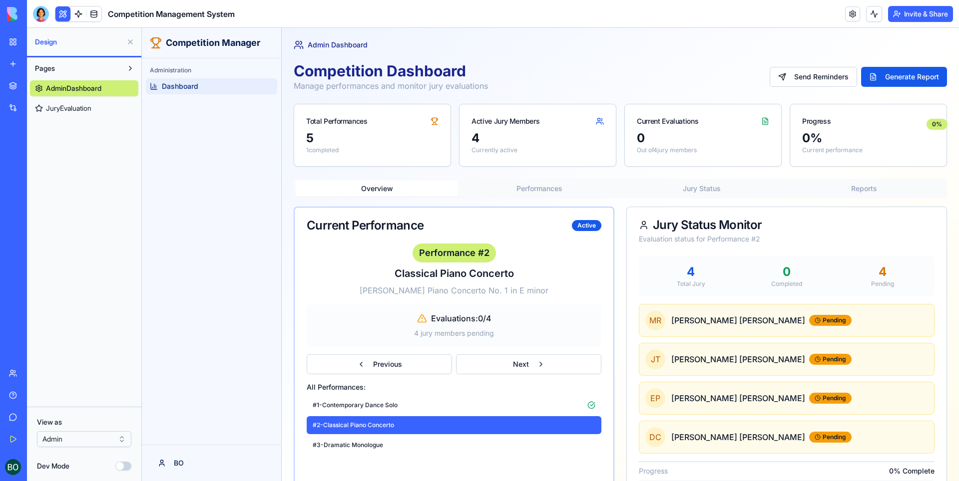
click at [116, 91] on link "AdminDashboard" at bounding box center [84, 88] width 108 height 16
click at [105, 111] on link "JuryEvaluation" at bounding box center [84, 108] width 108 height 16
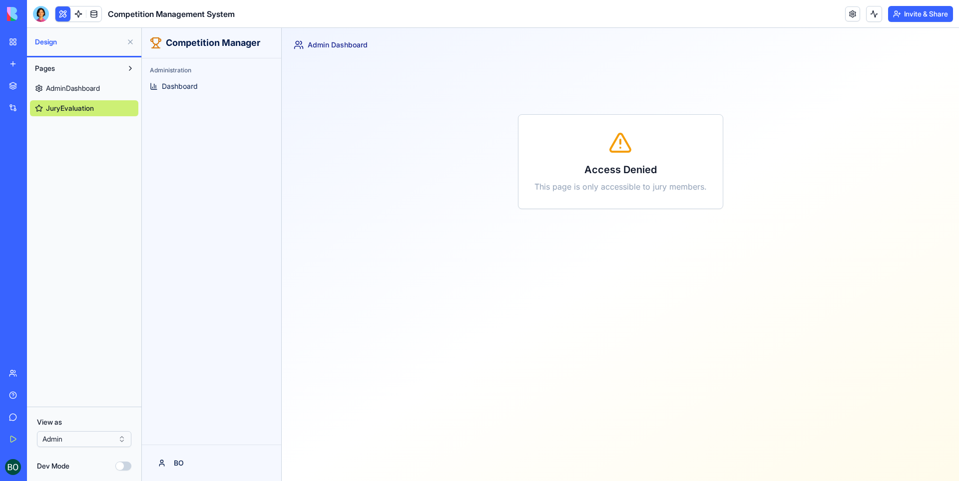
click at [120, 463] on button "Dev Mode" at bounding box center [123, 466] width 16 height 9
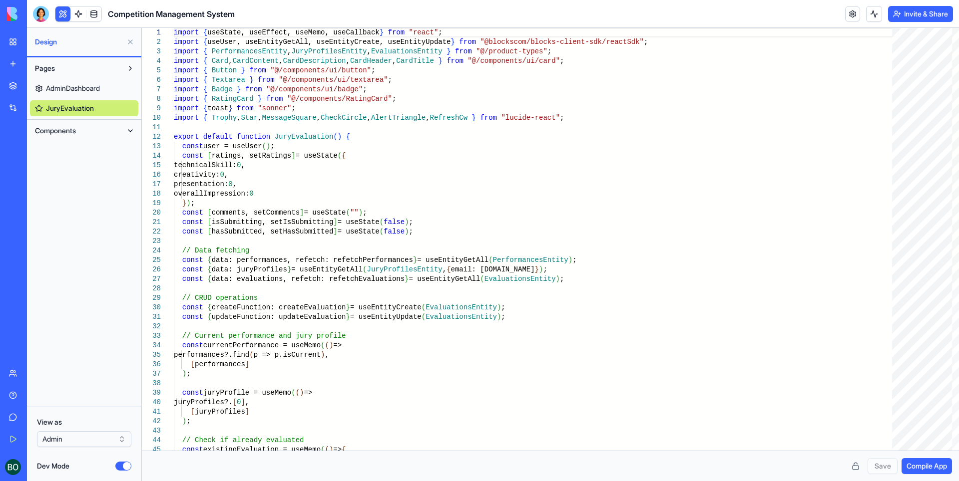
click at [86, 132] on button "Components" at bounding box center [76, 131] width 92 height 16
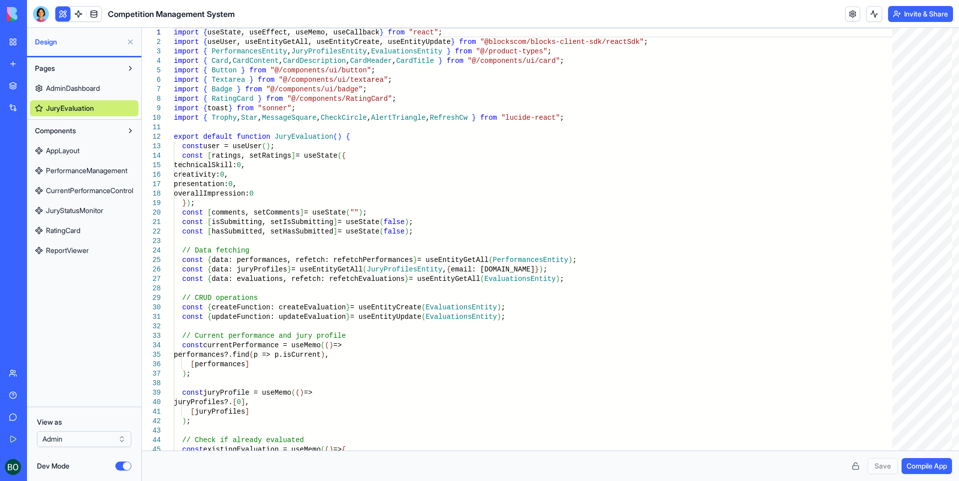
click at [78, 150] on span "AppLayout" at bounding box center [62, 151] width 33 height 10
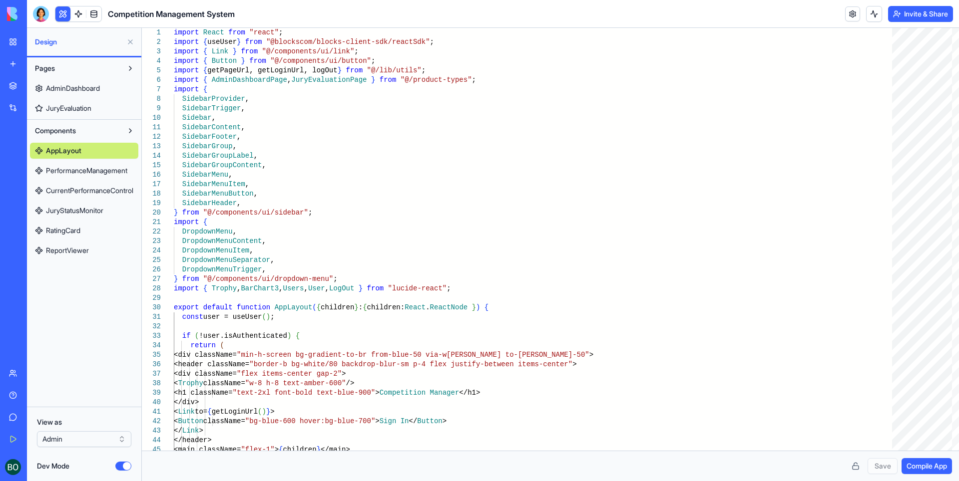
click at [87, 81] on link "AdminDashboard" at bounding box center [84, 88] width 108 height 16
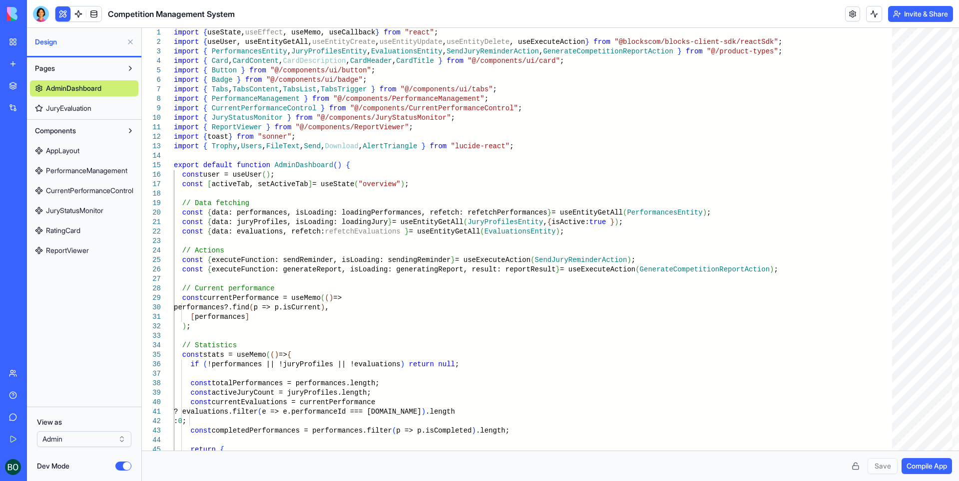
click at [76, 87] on span "AdminDashboard" at bounding box center [73, 88] width 55 height 10
click at [91, 447] on html "BETA My Workspace New app Marketplace Integrations Recent Competition Managemen…" at bounding box center [479, 240] width 959 height 481
click at [76, 153] on span "AppLayout" at bounding box center [62, 151] width 33 height 10
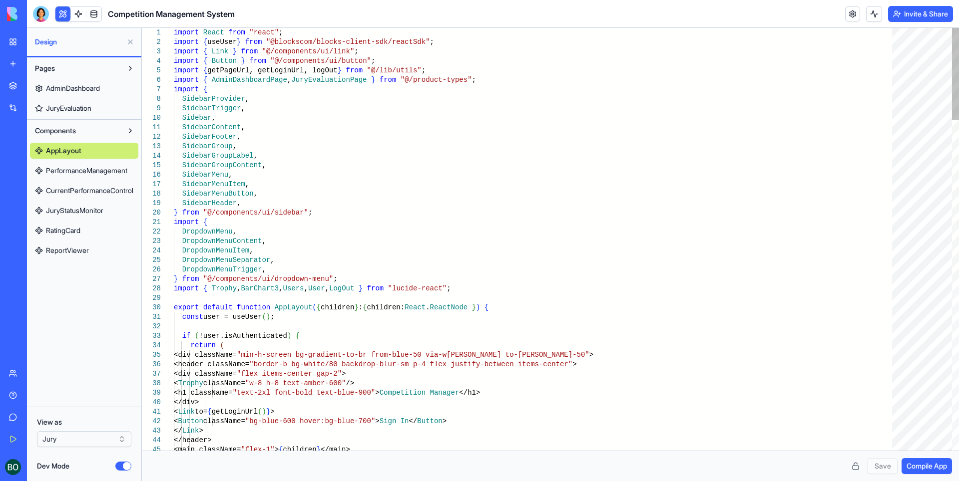
click at [70, 170] on span "PerformanceManagement" at bounding box center [86, 171] width 81 height 10
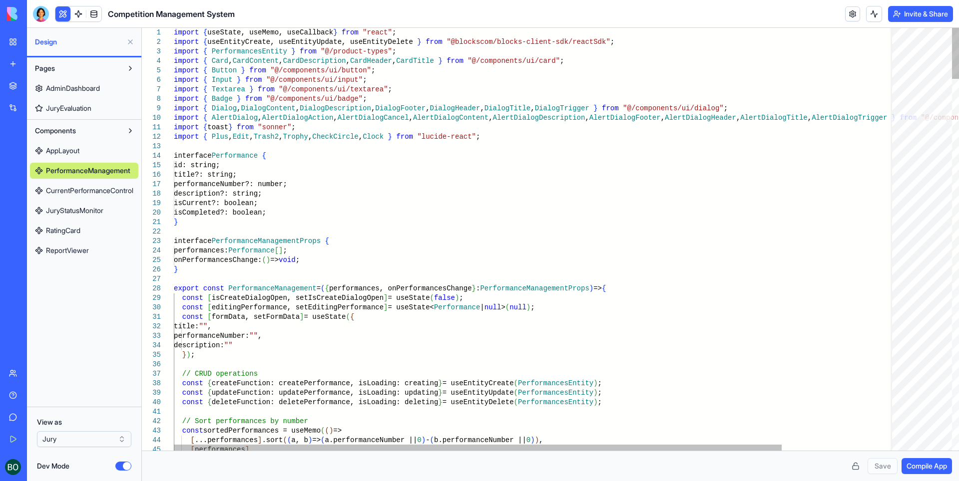
click at [70, 187] on span "CurrentPerformanceControl" at bounding box center [89, 191] width 87 height 10
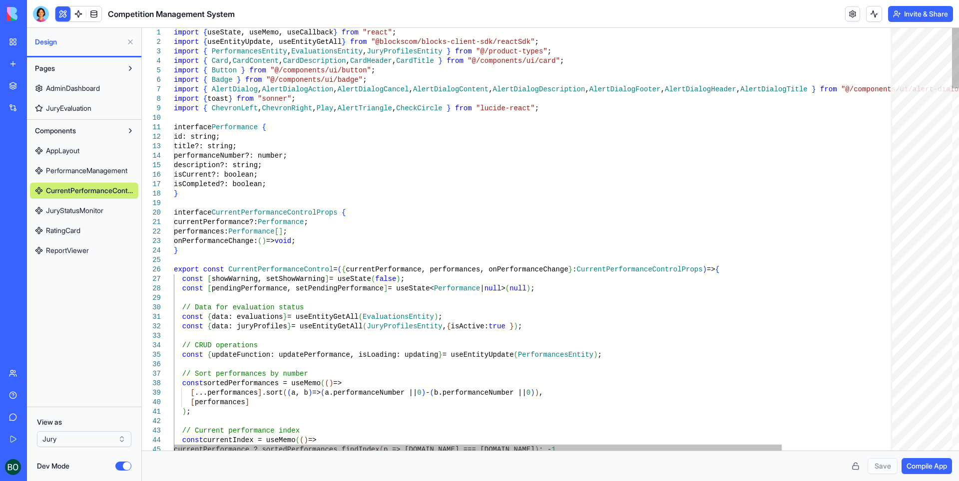
click at [69, 208] on span "JuryStatusMonitor" at bounding box center [74, 211] width 57 height 10
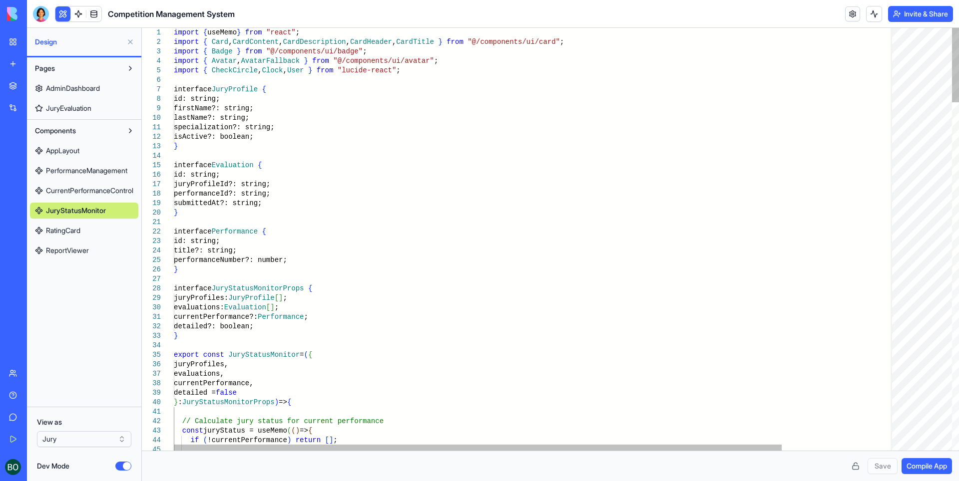
click at [69, 226] on span "RatingCard" at bounding box center [63, 231] width 34 height 10
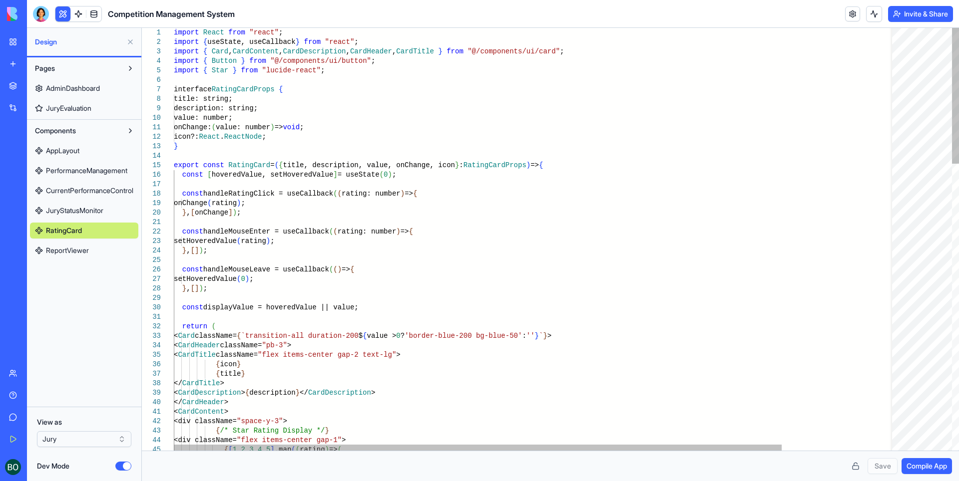
click at [67, 256] on link "ReportViewer" at bounding box center [84, 251] width 108 height 16
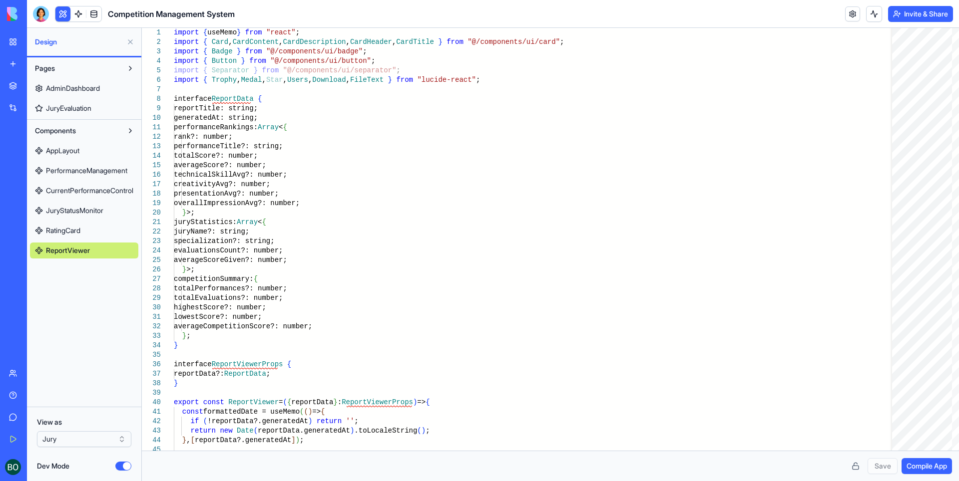
click at [94, 153] on link "AppLayout" at bounding box center [84, 151] width 108 height 16
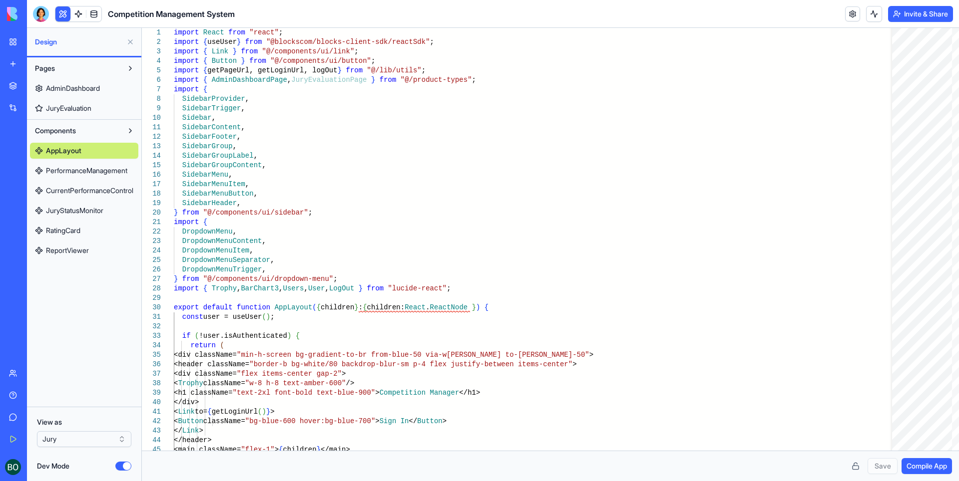
click at [88, 80] on div "AdminDashboard JuryEvaluation" at bounding box center [84, 96] width 108 height 40
click at [72, 94] on link "AdminDashboard" at bounding box center [84, 88] width 108 height 16
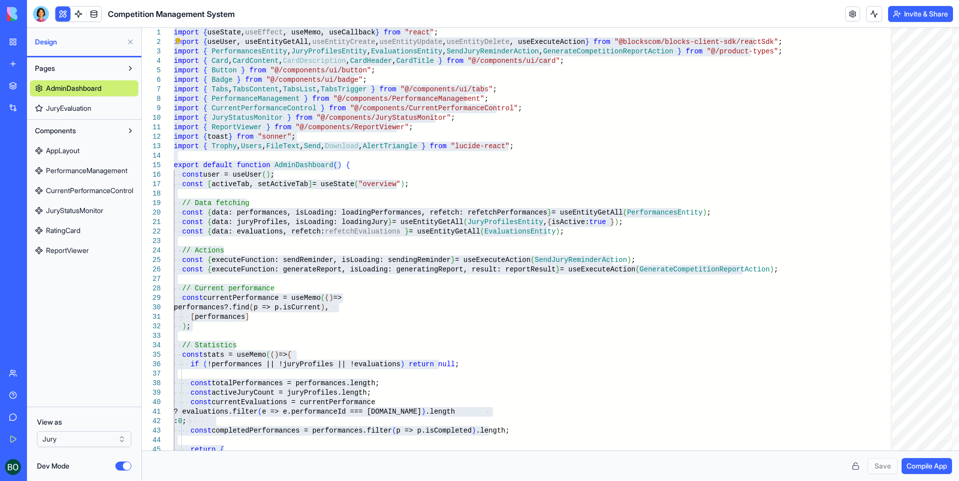
click at [77, 106] on span "JuryEvaluation" at bounding box center [68, 108] width 45 height 10
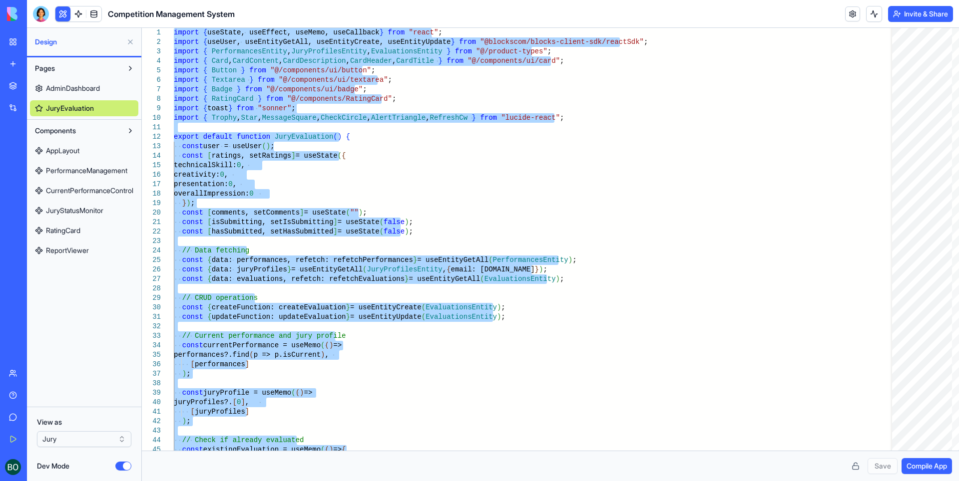
click at [67, 149] on span "AppLayout" at bounding box center [62, 151] width 33 height 10
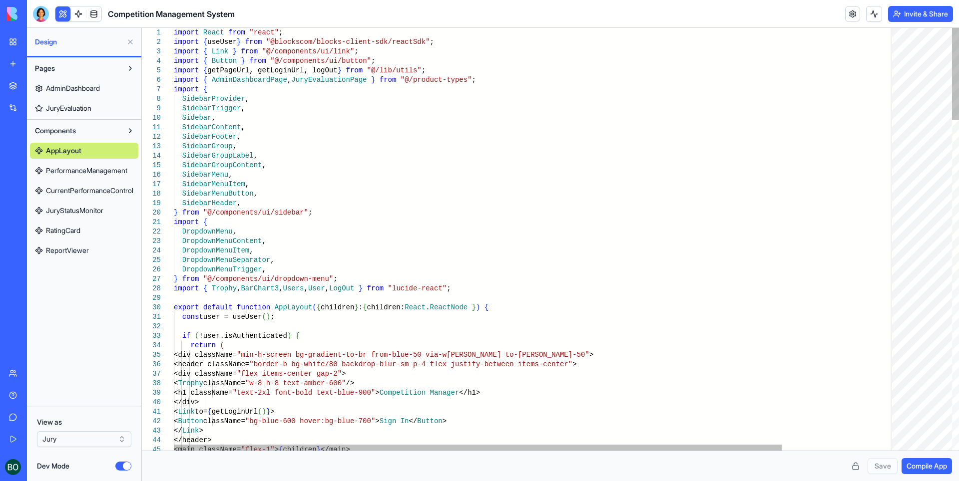
scroll to position [0, 3]
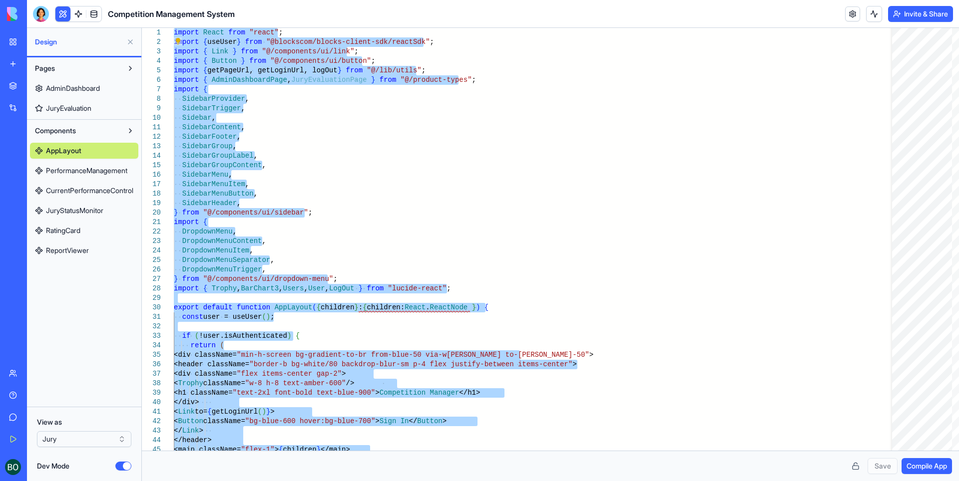
click at [101, 173] on span "PerformanceManagement" at bounding box center [86, 171] width 81 height 10
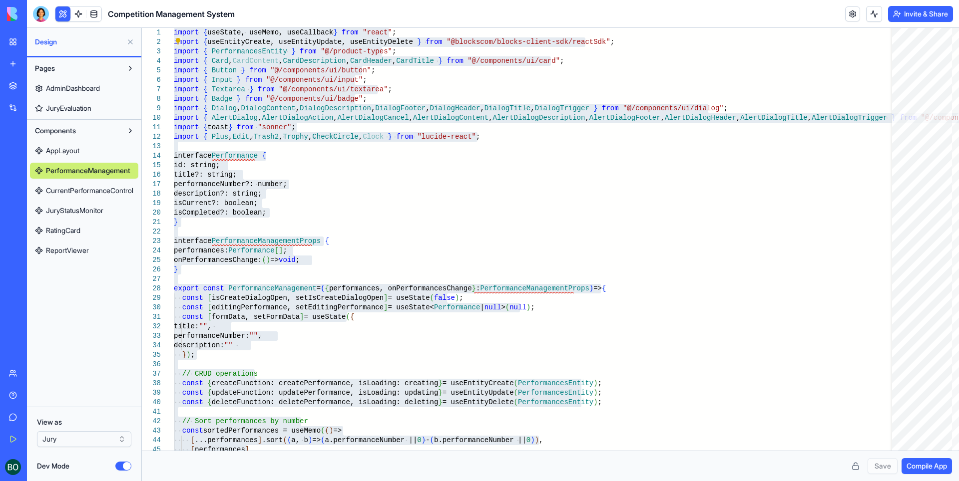
click at [87, 186] on span "CurrentPerformanceControl" at bounding box center [89, 191] width 87 height 10
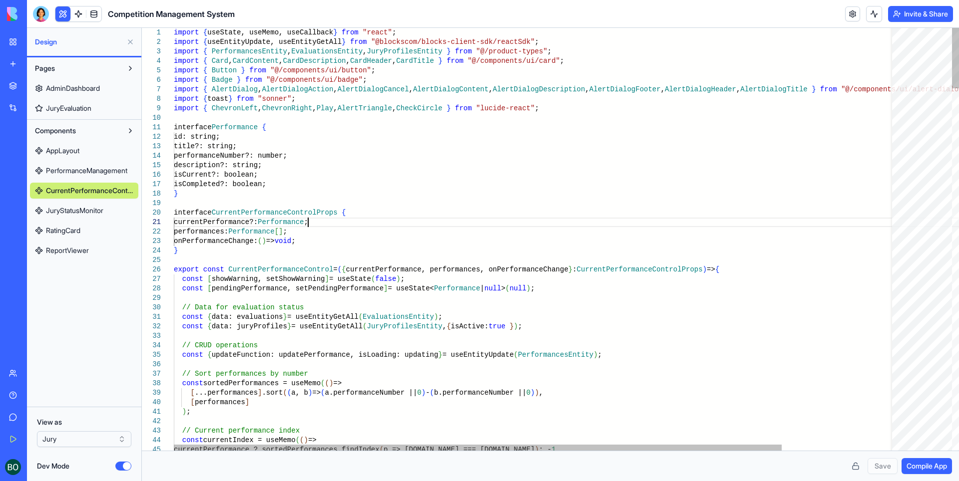
scroll to position [0, 7]
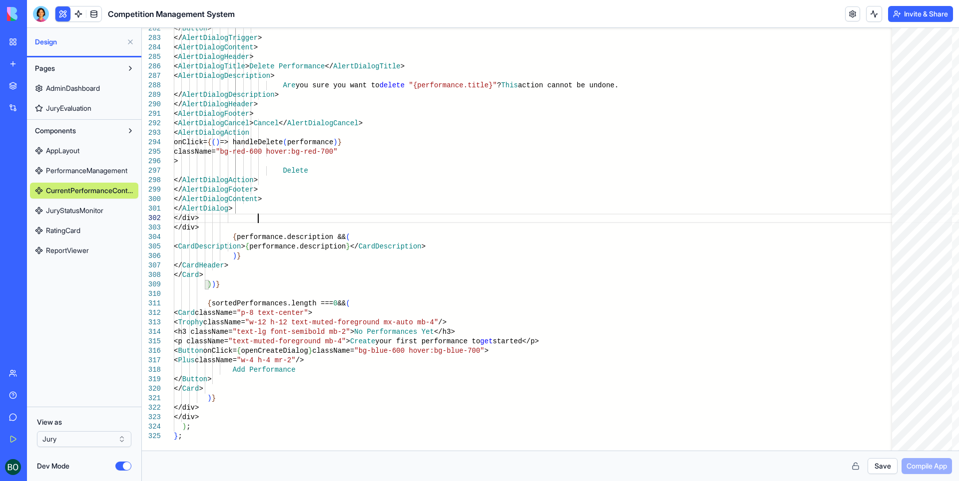
click at [95, 206] on span "JuryStatusMonitor" at bounding box center [74, 211] width 57 height 10
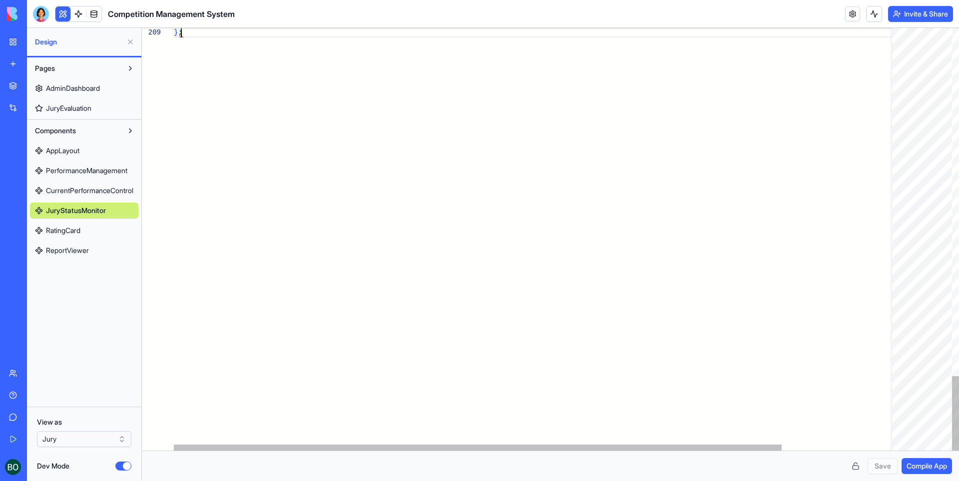
scroll to position [0, 7]
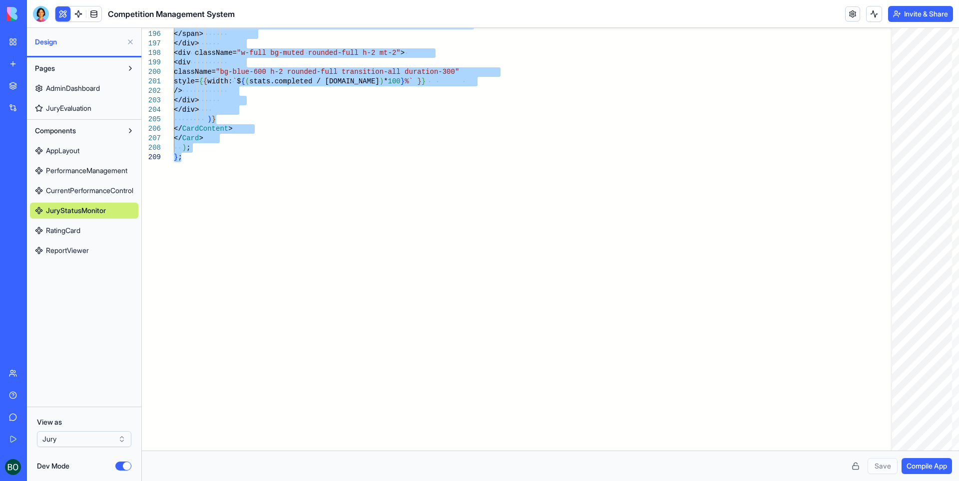
click at [65, 234] on span "RatingCard" at bounding box center [63, 231] width 34 height 10
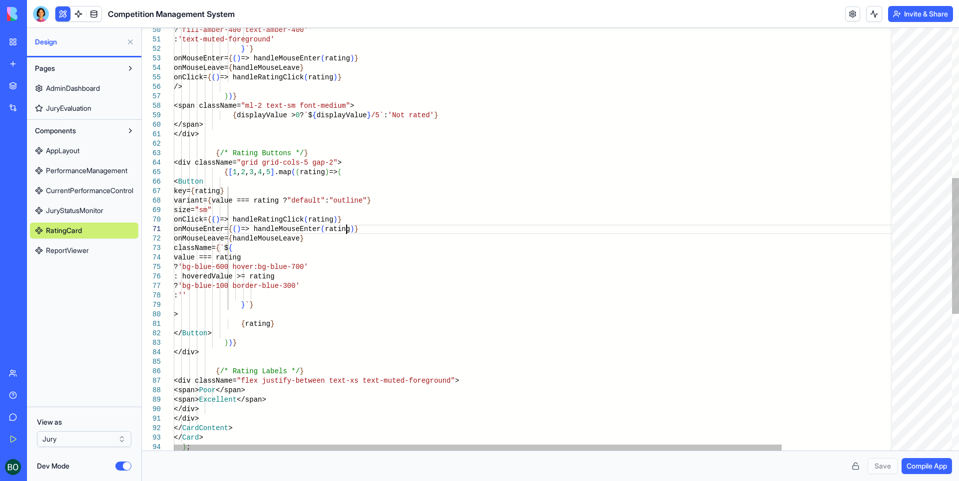
click at [345, 231] on div "</ CardContent > </ Card > ) ; <span> Excellent </span> </div> </div> <div clas…" at bounding box center [602, 217] width 857 height 1315
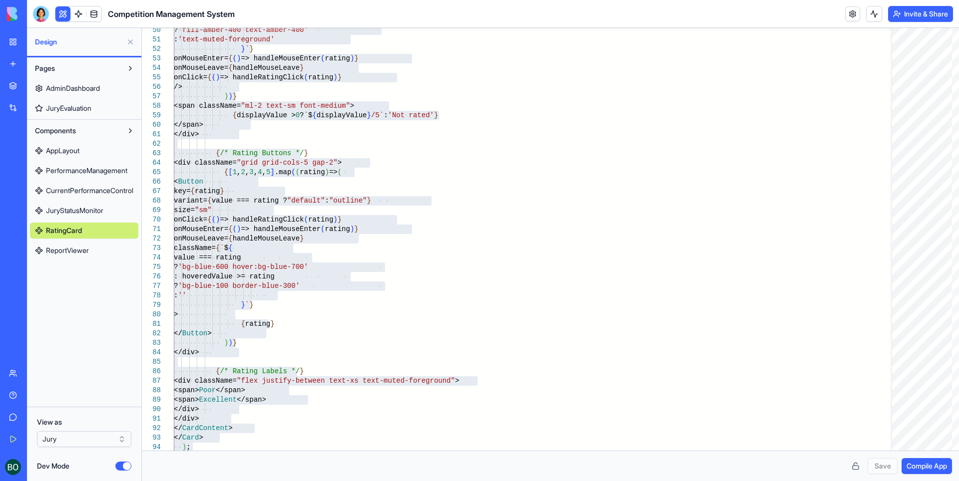
click at [74, 247] on span "ReportViewer" at bounding box center [67, 251] width 43 height 10
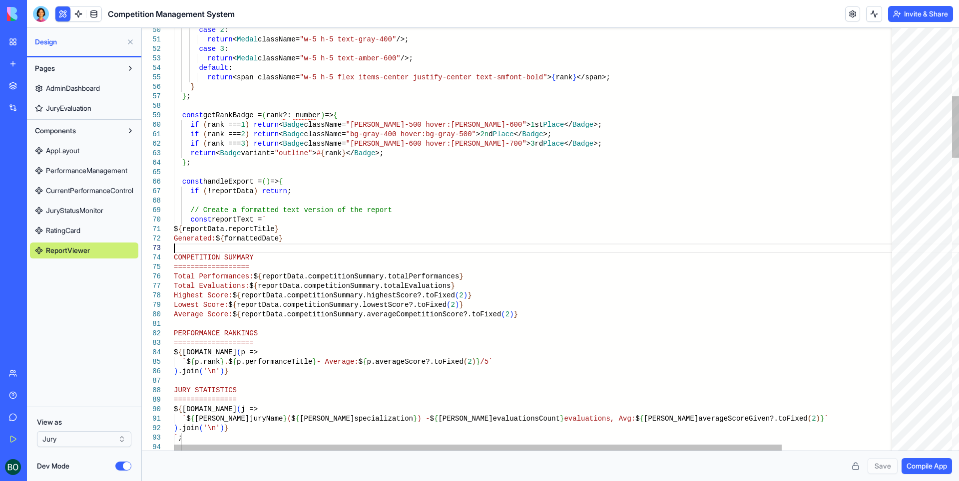
scroll to position [0, 7]
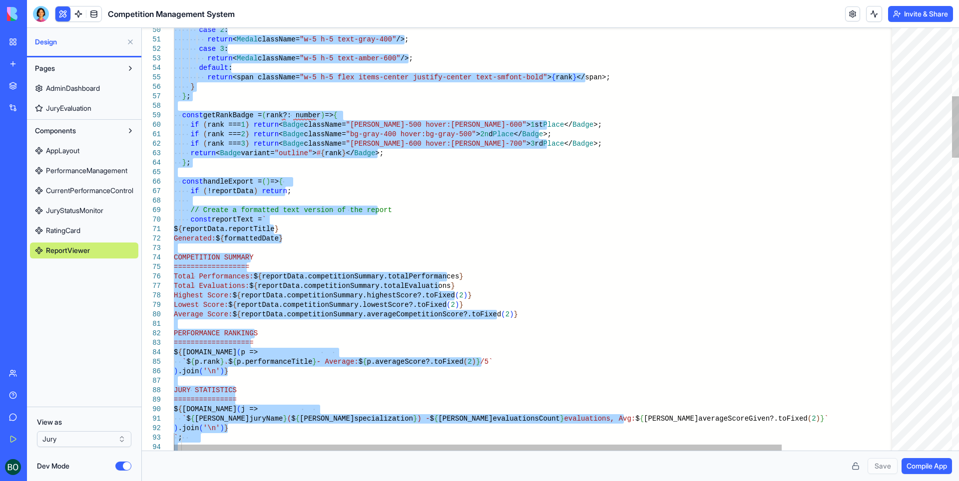
type textarea "**********"
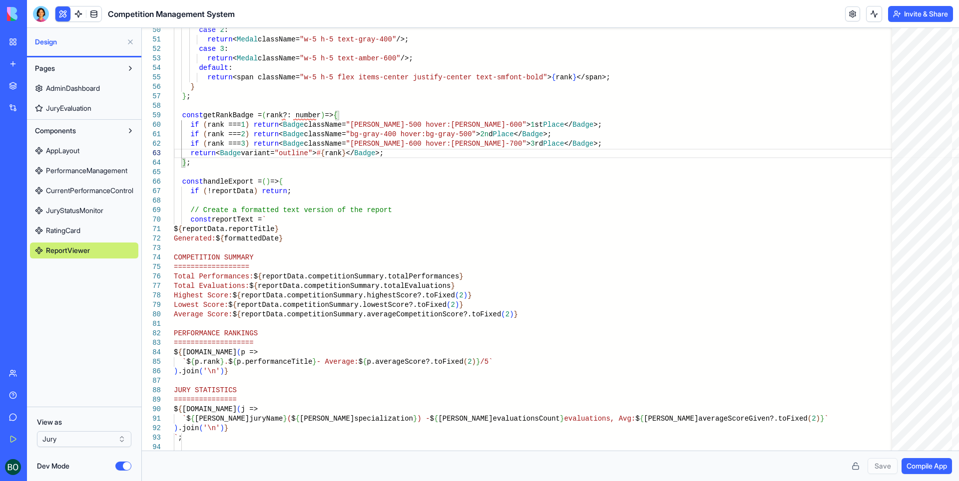
click at [2, 39] on div "BETA My Workspace New app Marketplace Integrations Recent Competition Managemen…" at bounding box center [13, 240] width 27 height 481
drag, startPoint x: 23, startPoint y: 40, endPoint x: 29, endPoint y: 41, distance: 5.6
click at [25, 41] on link "My Workspace" at bounding box center [23, 42] width 40 height 20
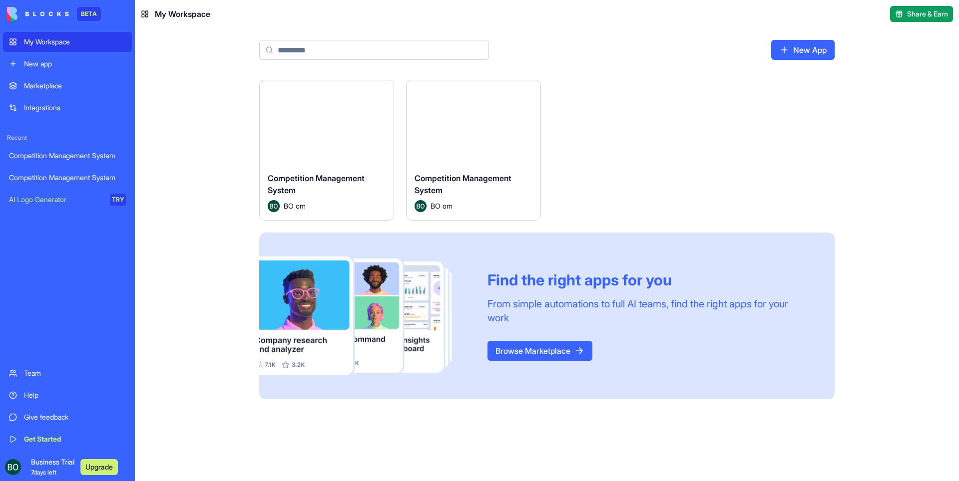
click at [525, 85] on html "BETA My Workspace New app Marketplace Integrations Recent Competition Managemen…" at bounding box center [479, 240] width 959 height 481
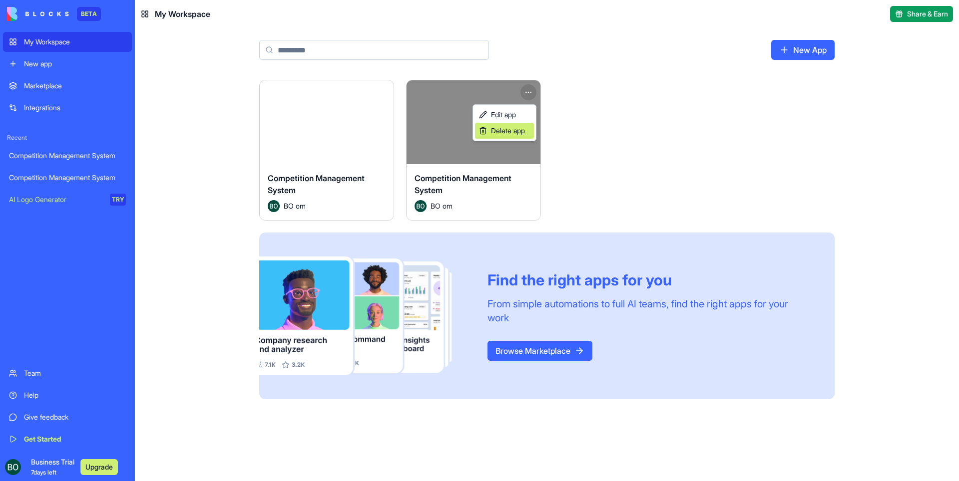
click at [504, 128] on span "Delete app" at bounding box center [508, 131] width 34 height 10
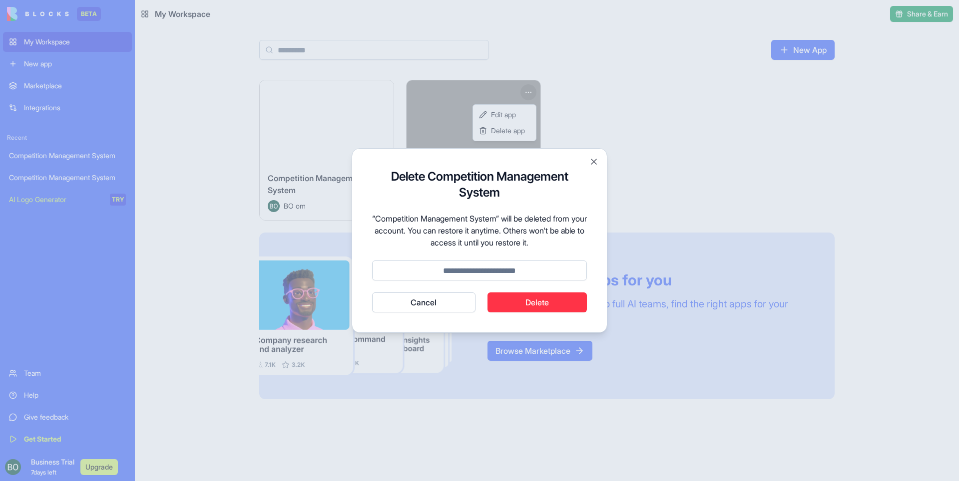
click at [542, 300] on button "Delete" at bounding box center [537, 303] width 100 height 20
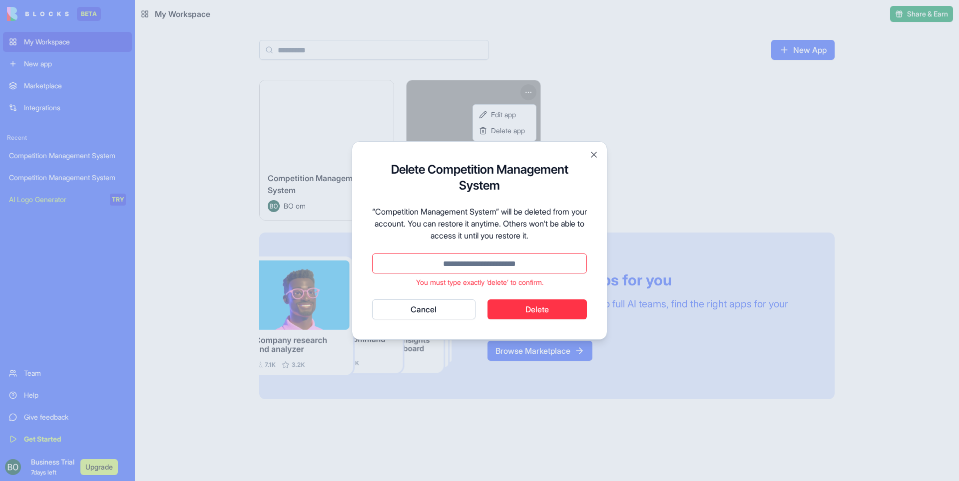
click at [528, 268] on input at bounding box center [479, 264] width 215 height 20
click at [529, 310] on button "Delete" at bounding box center [537, 310] width 100 height 20
drag, startPoint x: 520, startPoint y: 273, endPoint x: 453, endPoint y: 265, distance: 67.5
click at [453, 265] on input "*****" at bounding box center [479, 264] width 215 height 20
click at [499, 265] on input "*****" at bounding box center [479, 264] width 215 height 20
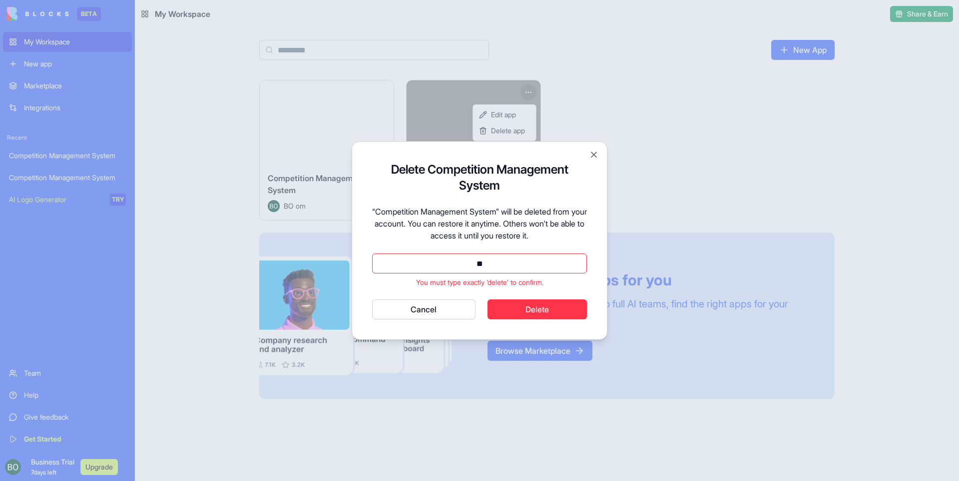
type input "*"
type input "***"
click at [372, 300] on button "Cancel" at bounding box center [423, 310] width 103 height 20
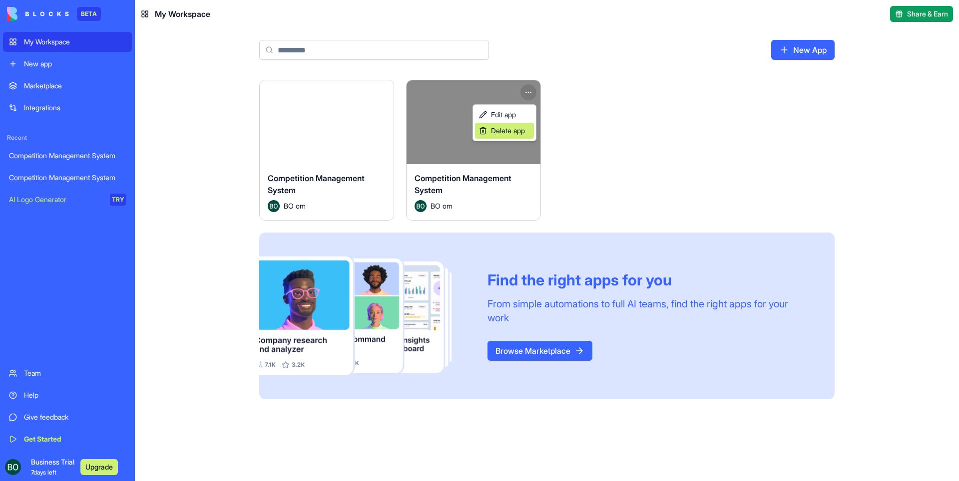
click at [510, 129] on span "Delete app" at bounding box center [508, 131] width 34 height 10
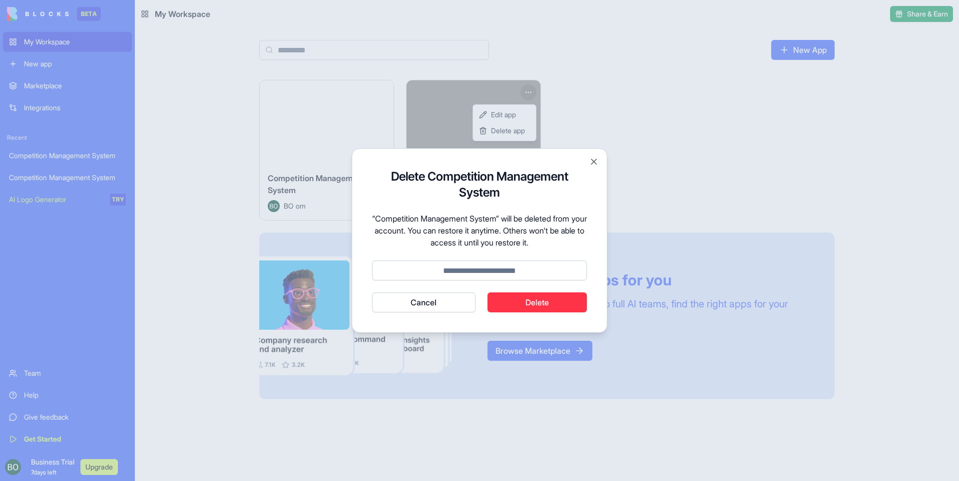
click at [545, 306] on button "Delete" at bounding box center [537, 303] width 100 height 20
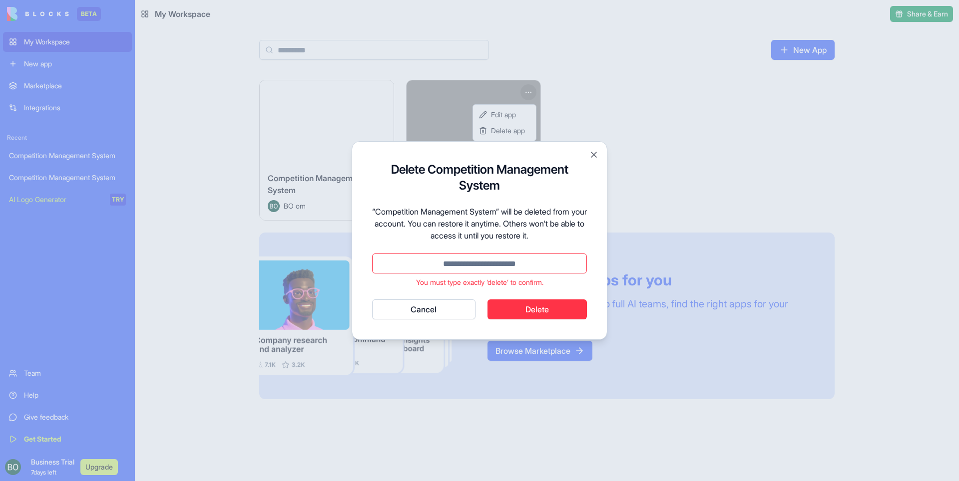
drag, startPoint x: 563, startPoint y: 242, endPoint x: 565, endPoint y: 237, distance: 5.6
click at [565, 239] on form "Delete Competition Management System “Competition Management System” will be de…" at bounding box center [479, 241] width 215 height 158
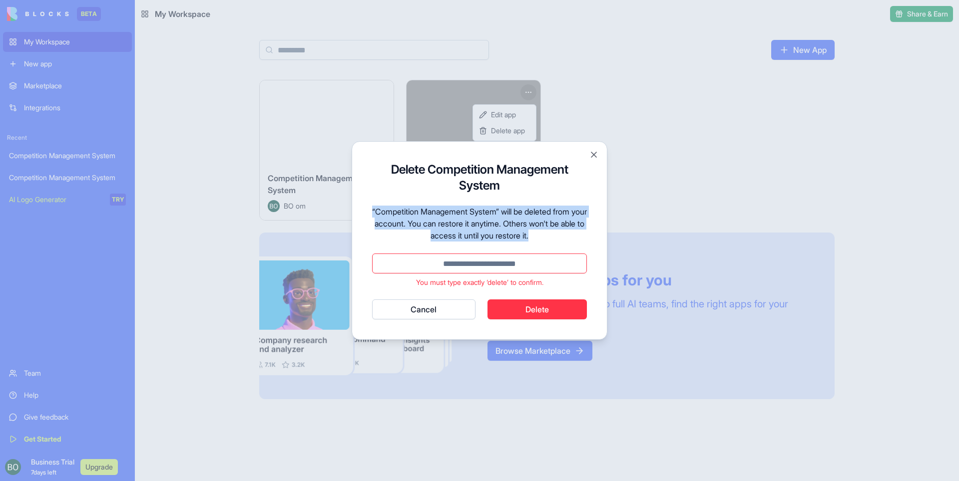
drag, startPoint x: 564, startPoint y: 237, endPoint x: 376, endPoint y: 205, distance: 191.4
click at [376, 205] on form "Delete Competition Management System “Competition Management System” will be de…" at bounding box center [479, 241] width 215 height 158
click at [444, 304] on button "Cancel" at bounding box center [423, 310] width 103 height 20
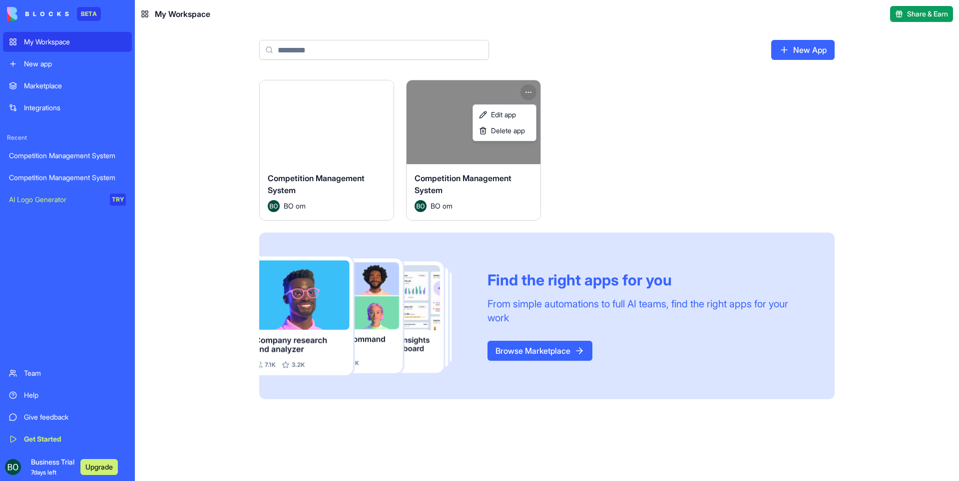
click at [652, 178] on html "BETA My Workspace New app Marketplace Integrations Recent Competition Managemen…" at bounding box center [479, 240] width 959 height 481
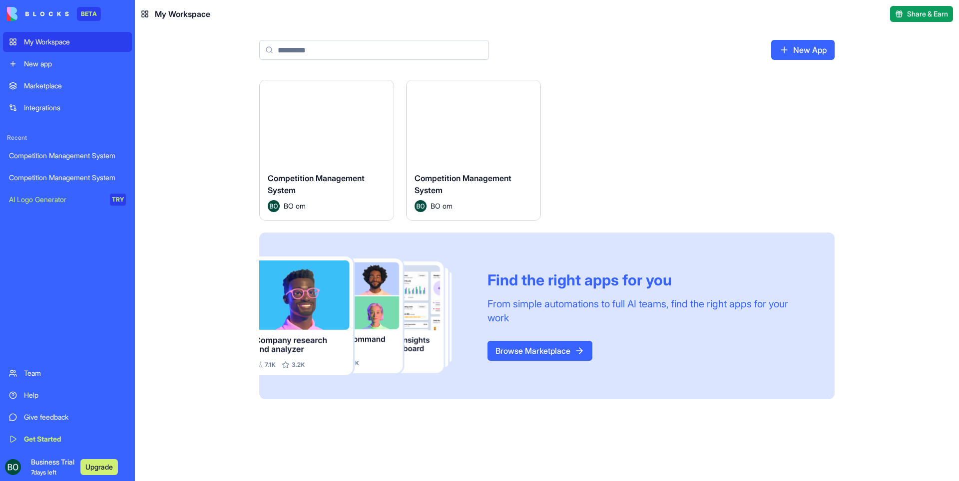
click at [918, 12] on span "Share & Earn" at bounding box center [927, 14] width 41 height 10
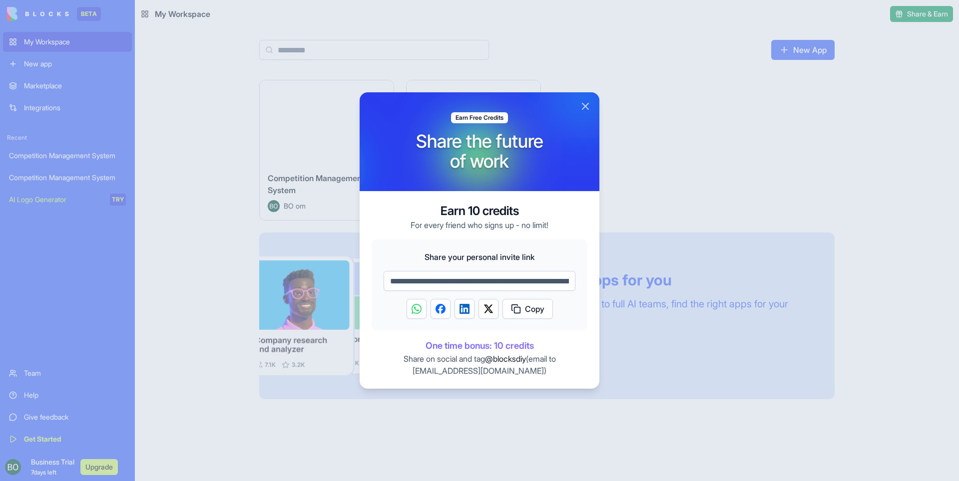
click at [584, 97] on div at bounding box center [584, 96] width 240 height 99
click at [584, 104] on button "Close" at bounding box center [585, 106] width 12 height 12
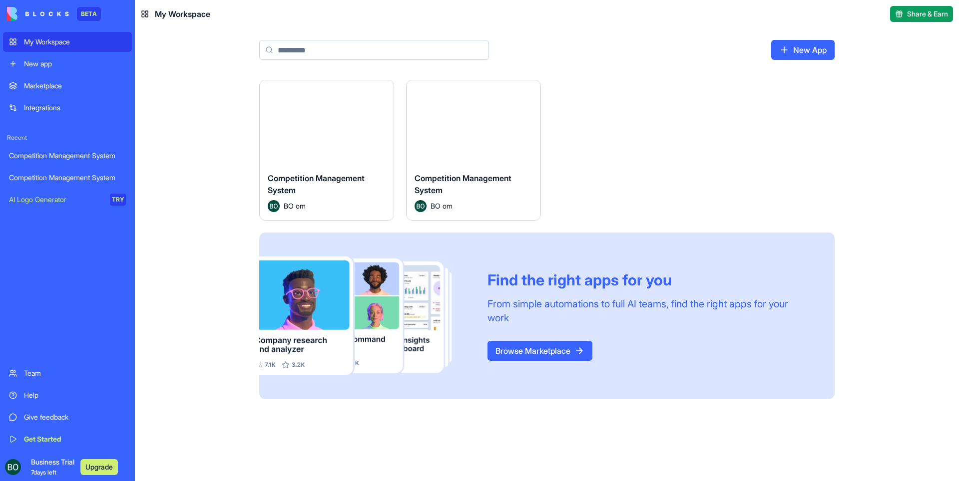
click at [178, 14] on span "My Workspace" at bounding box center [182, 14] width 55 height 12
click at [4, 467] on div "Business Trial 7 days left Upgrade" at bounding box center [67, 467] width 129 height 28
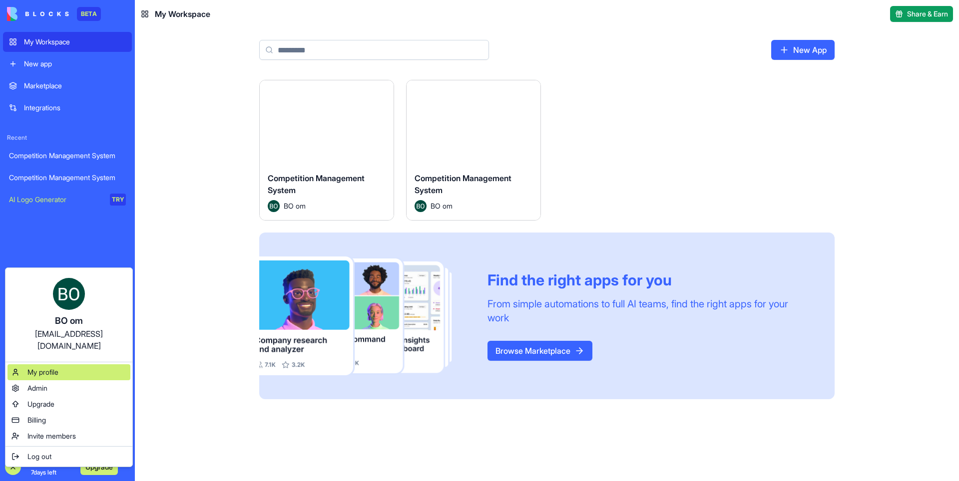
click at [74, 365] on div "My profile" at bounding box center [68, 373] width 123 height 16
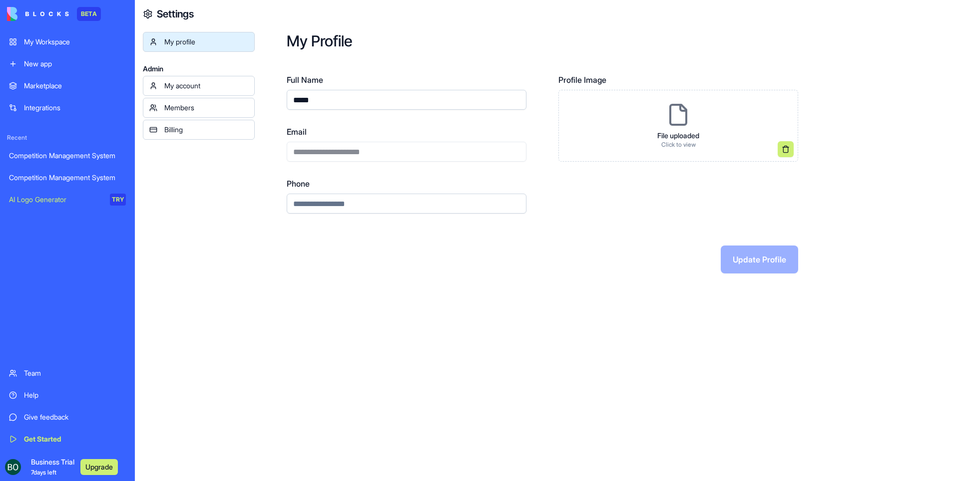
click at [36, 88] on div "Marketplace" at bounding box center [75, 86] width 102 height 10
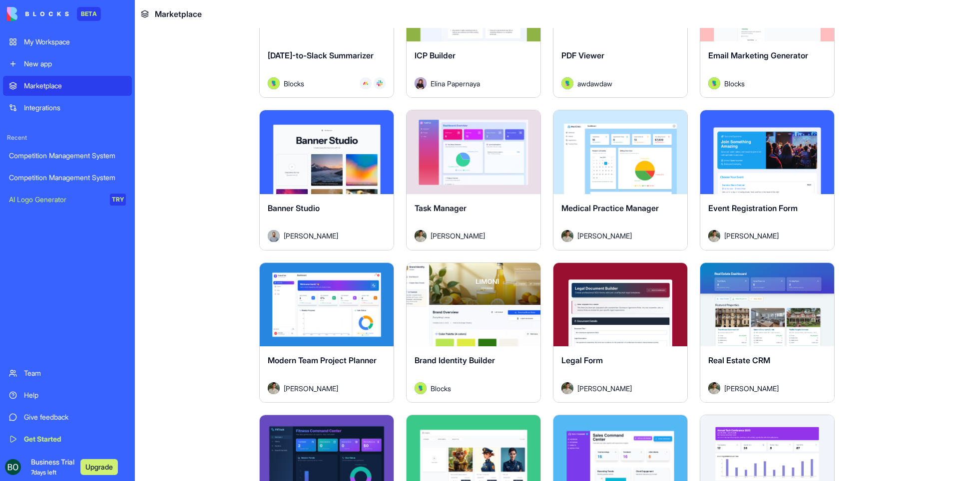
scroll to position [1648, 0]
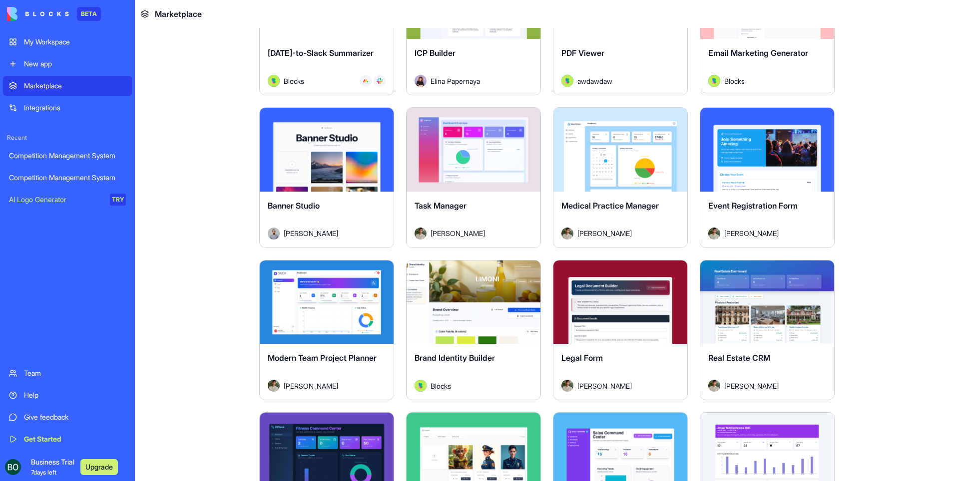
click at [38, 375] on div "Team" at bounding box center [75, 374] width 102 height 10
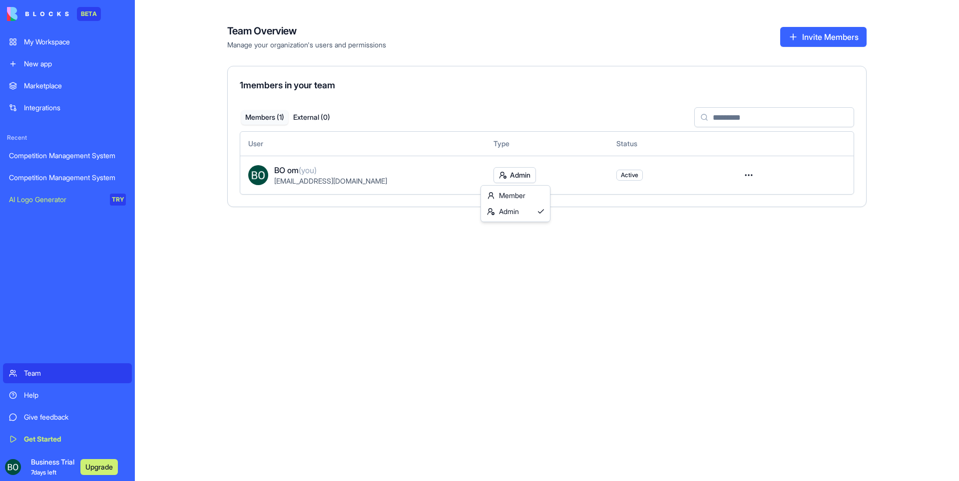
click at [517, 172] on html "BETA My Workspace New app Marketplace Integrations Recent Competition Managemen…" at bounding box center [479, 240] width 959 height 481
click at [519, 194] on div "Member" at bounding box center [515, 196] width 65 height 16
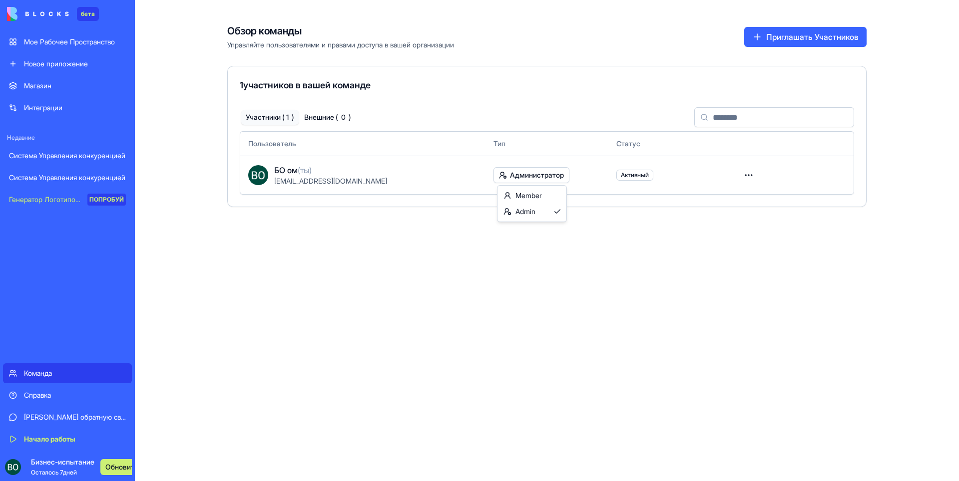
click at [517, 175] on html "бета Мое Рабочее Пространство Новое приложение Магазин Интеграции Недавние Сист…" at bounding box center [479, 240] width 959 height 481
click at [733, 257] on html "бета Мое Рабочее Пространство Новое приложение Магазин Интеграции Недавние Сист…" at bounding box center [479, 240] width 959 height 481
click at [113, 61] on div "Новое приложение" at bounding box center [75, 64] width 102 height 10
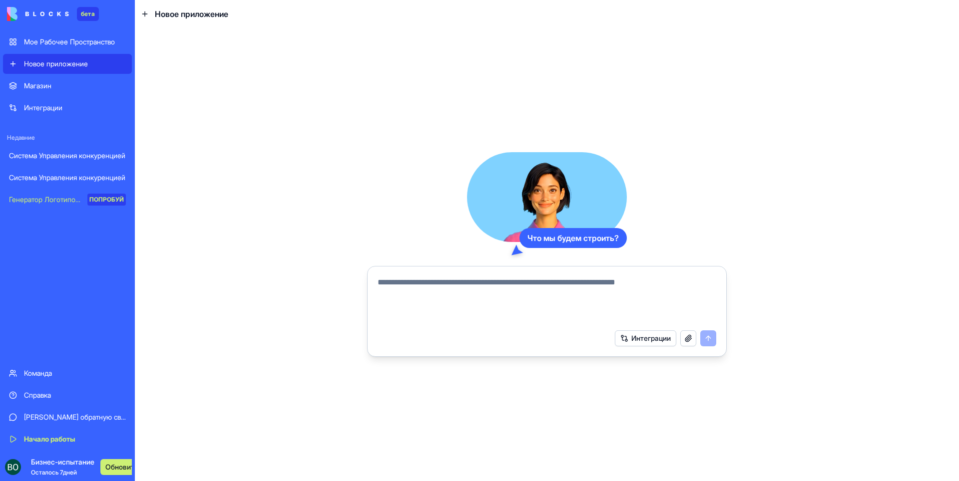
click at [69, 37] on ya-tr-span "Мое Рабочее Пространство" at bounding box center [69, 41] width 91 height 8
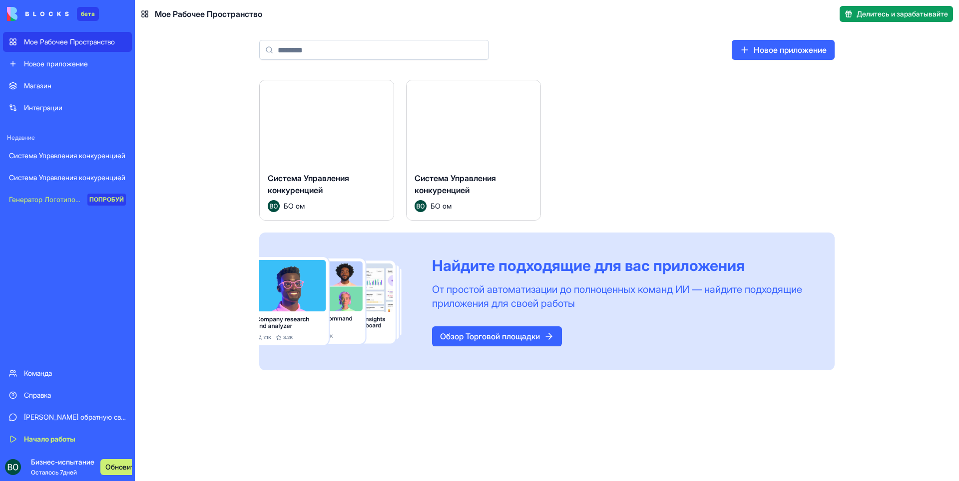
click at [29, 8] on img at bounding box center [38, 14] width 62 height 14
click at [102, 15] on div "бета" at bounding box center [67, 14] width 129 height 28
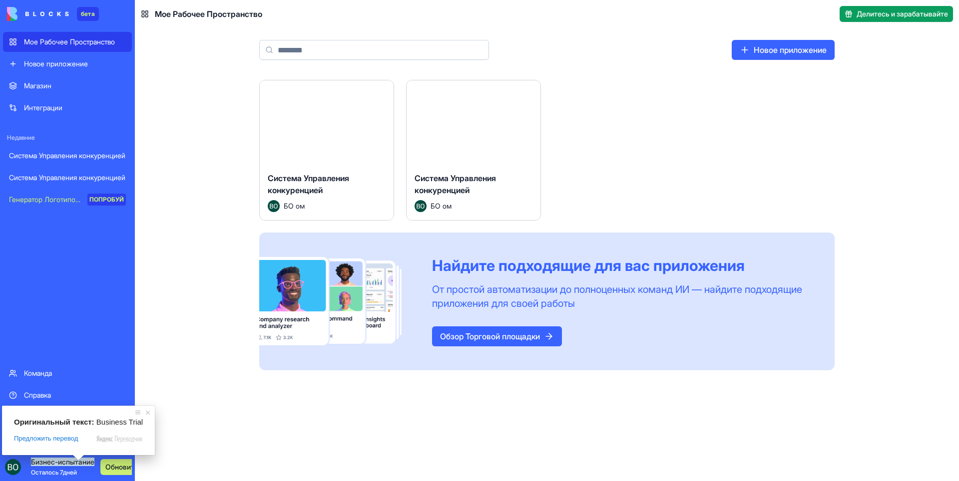
click at [44, 463] on ya-tr-span "Бизнес-испытание" at bounding box center [62, 462] width 63 height 8
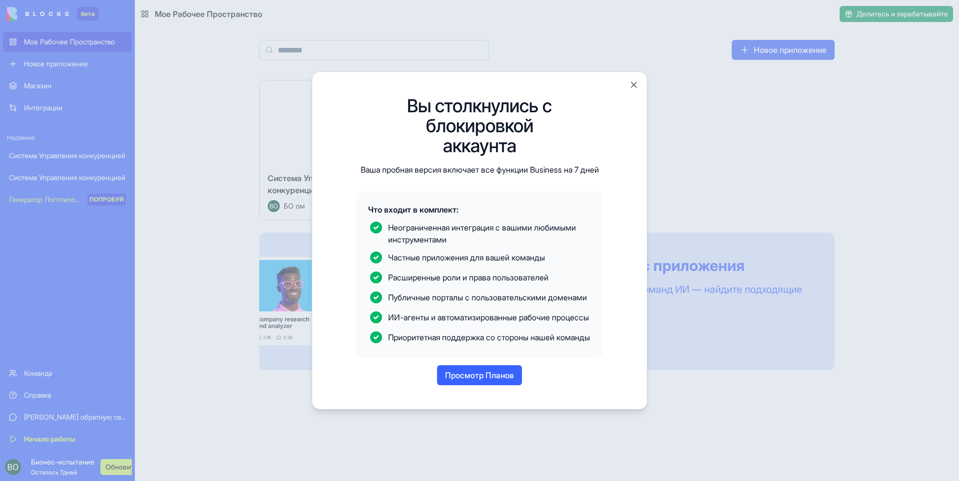
click at [38, 452] on div at bounding box center [479, 240] width 959 height 481
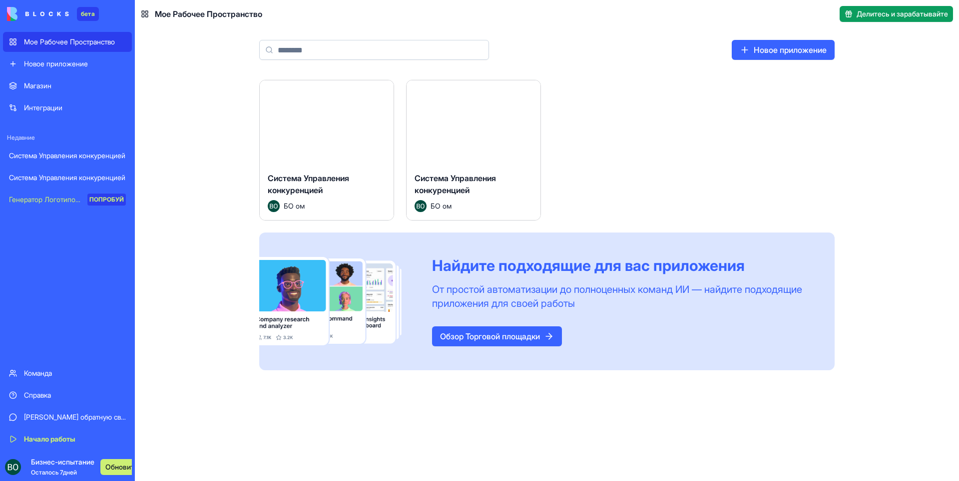
click at [37, 436] on ya-tr-span "Начало работы" at bounding box center [49, 439] width 51 height 8
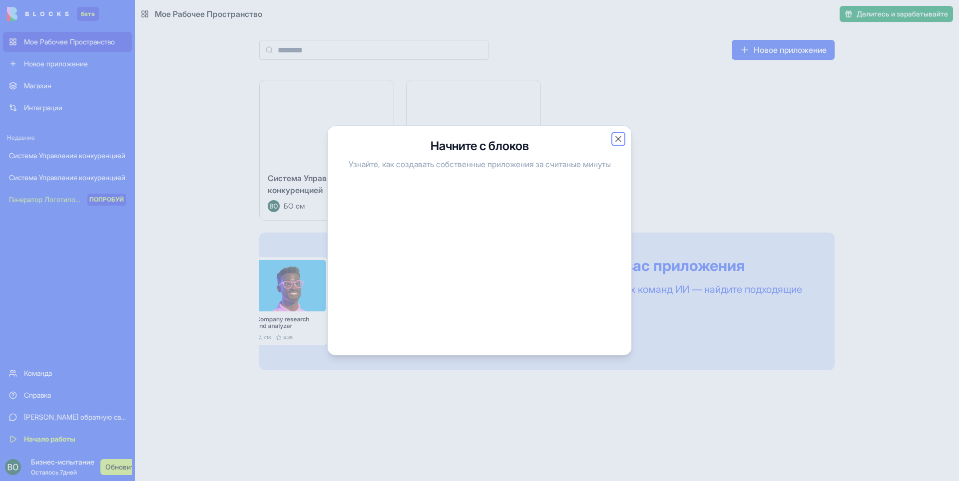
click at [617, 137] on button "Закрыть" at bounding box center [618, 139] width 10 height 10
